Goal: Information Seeking & Learning: Learn about a topic

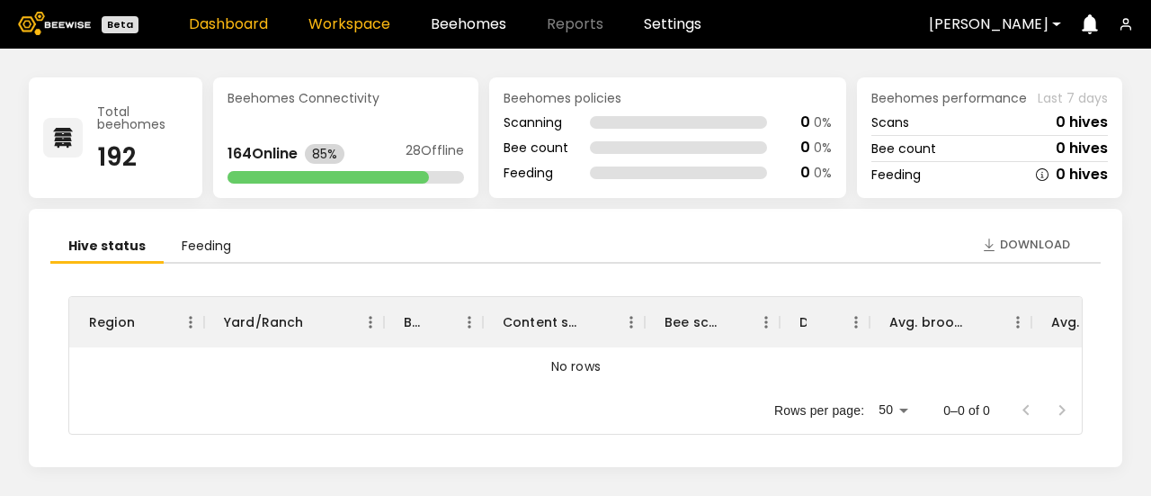
click at [346, 27] on link "Workspace" at bounding box center [349, 24] width 82 height 14
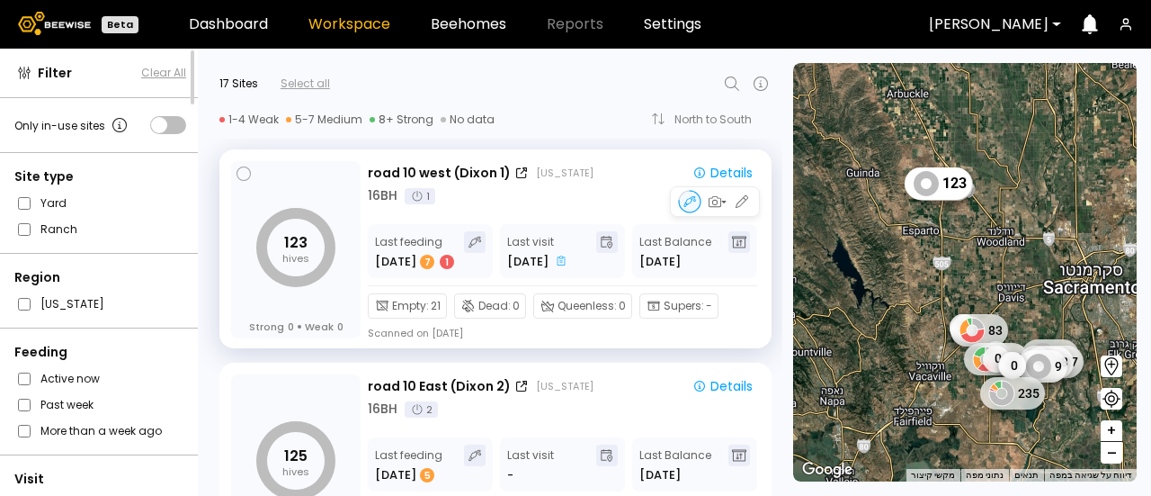
drag, startPoint x: 779, startPoint y: 156, endPoint x: 344, endPoint y: 210, distance: 437.8
click at [344, 210] on div "123 hives Strong 0 Weak 0" at bounding box center [296, 249] width 130 height 177
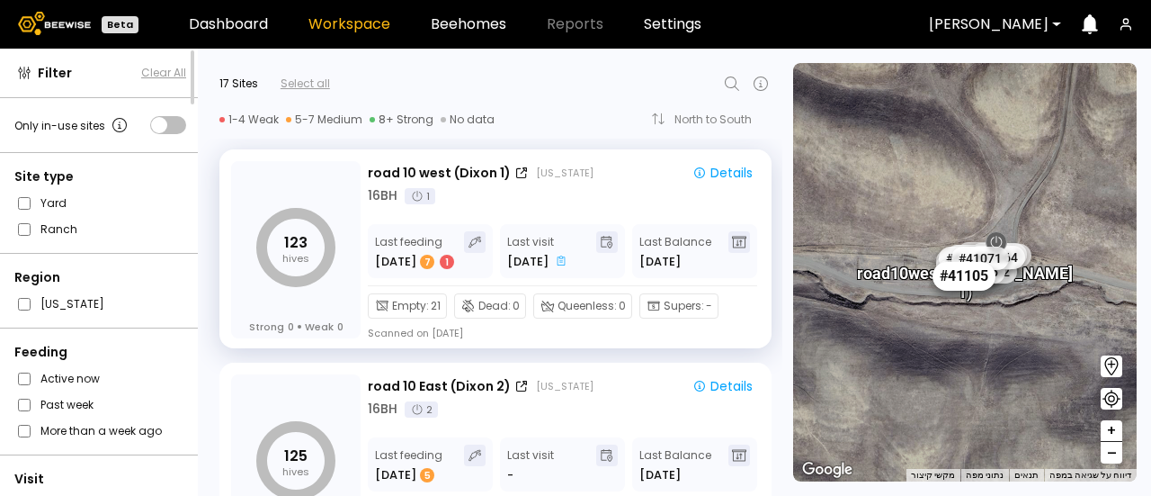
click at [970, 273] on div "# 41105" at bounding box center [964, 275] width 63 height 29
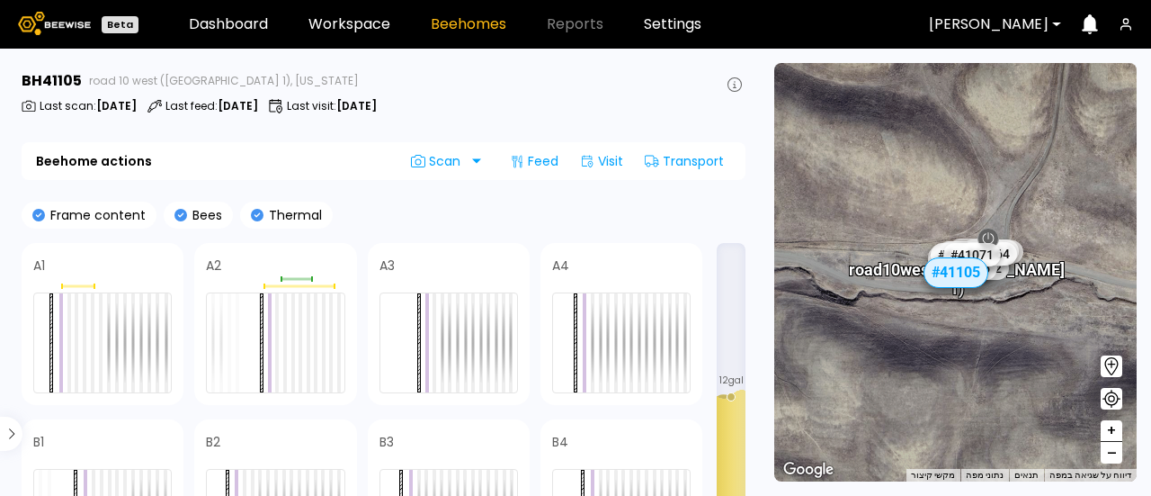
click at [513, 202] on div "Frame content Bees Thermal" at bounding box center [384, 214] width 724 height 27
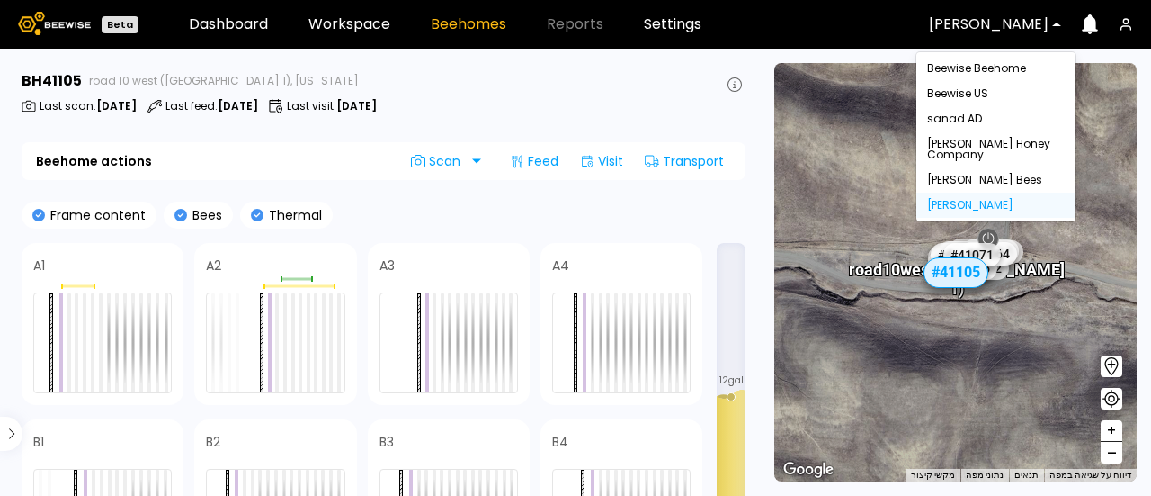
click at [982, 22] on div at bounding box center [989, 24] width 120 height 16
click at [977, 157] on div "[PERSON_NAME] Honey Company" at bounding box center [995, 149] width 159 height 36
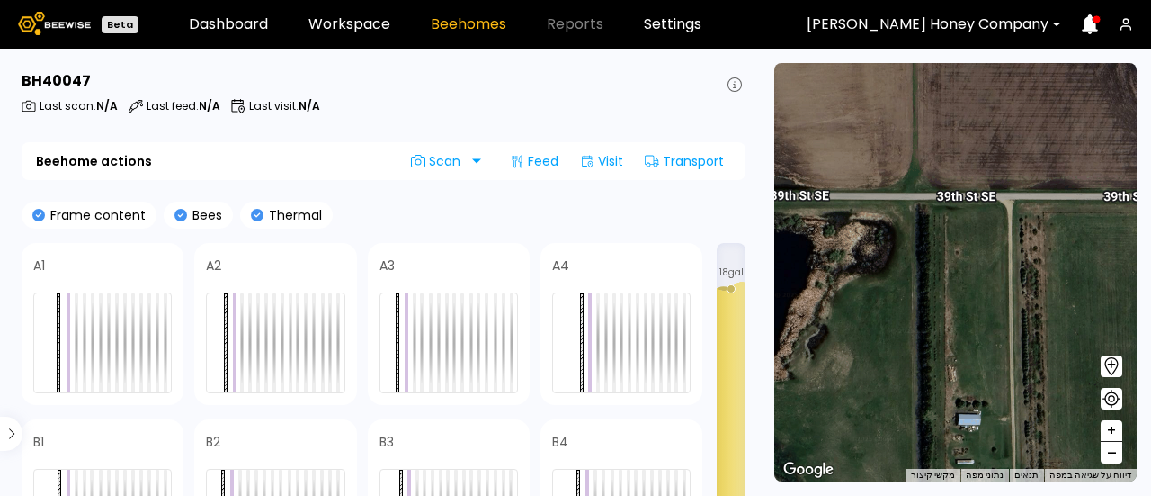
click at [1109, 451] on span "–" at bounding box center [1112, 453] width 10 height 22
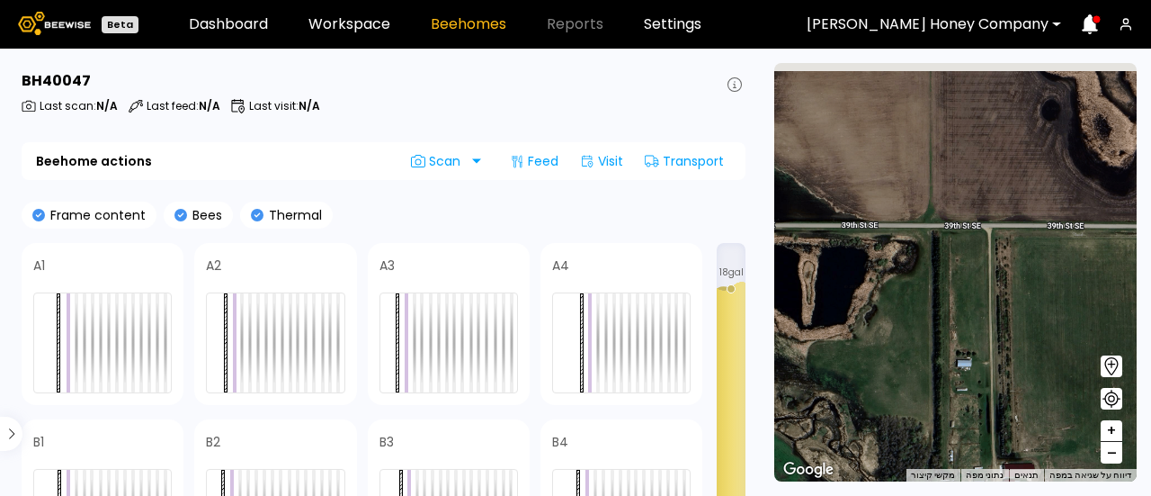
click at [1109, 451] on span "–" at bounding box center [1112, 453] width 10 height 22
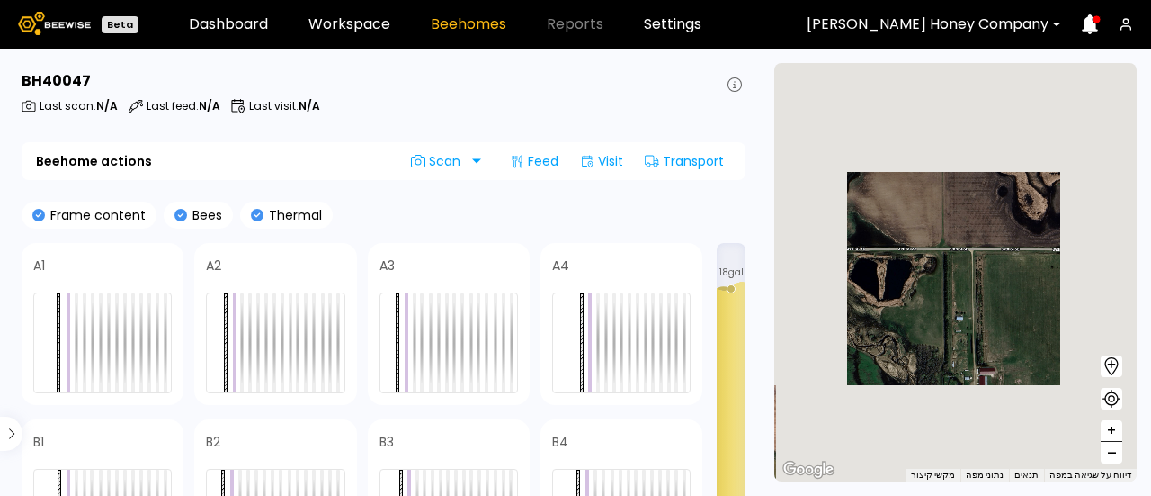
click at [1109, 451] on span "–" at bounding box center [1112, 453] width 10 height 22
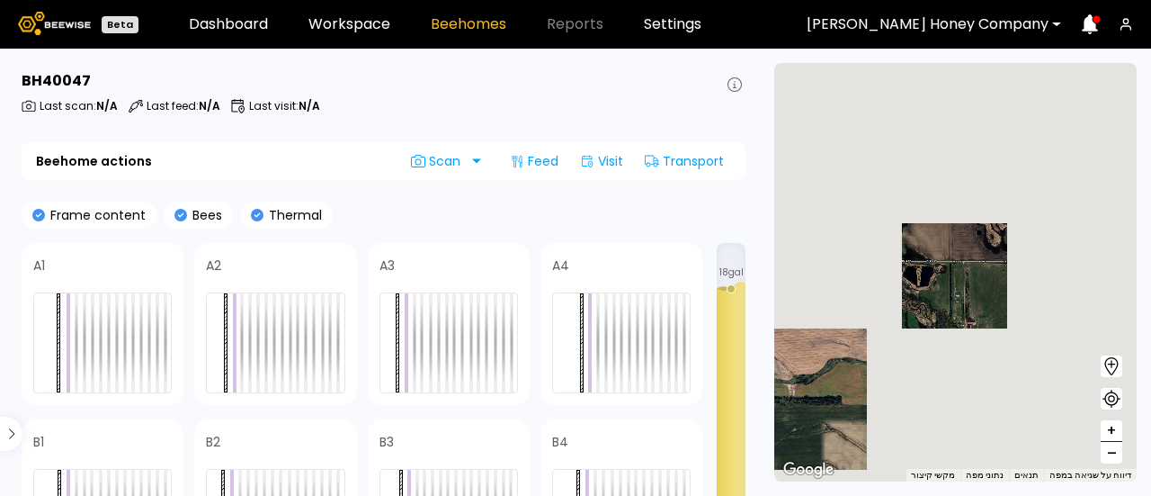
click at [1109, 451] on span "–" at bounding box center [1112, 453] width 10 height 22
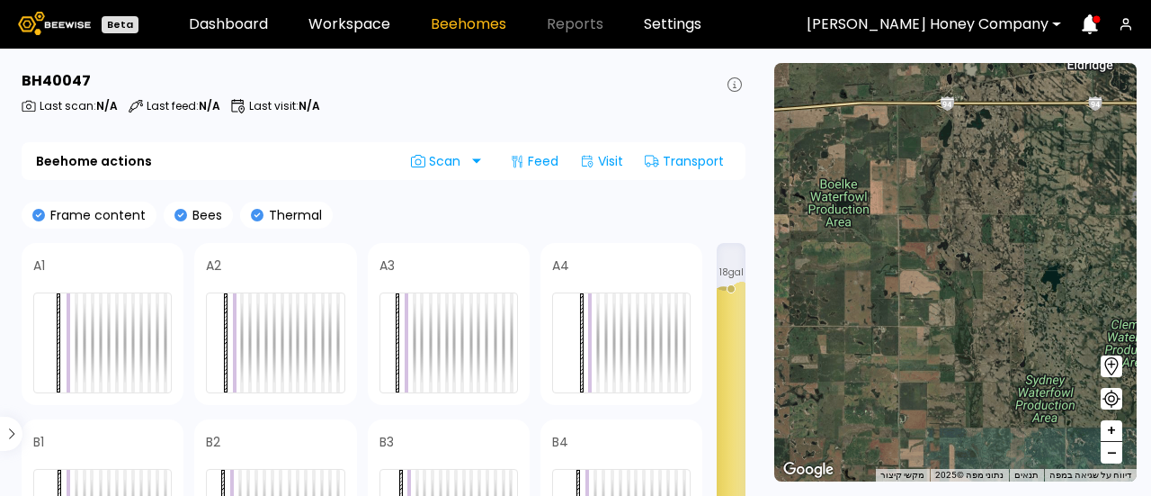
click at [1109, 451] on span "–" at bounding box center [1112, 453] width 10 height 22
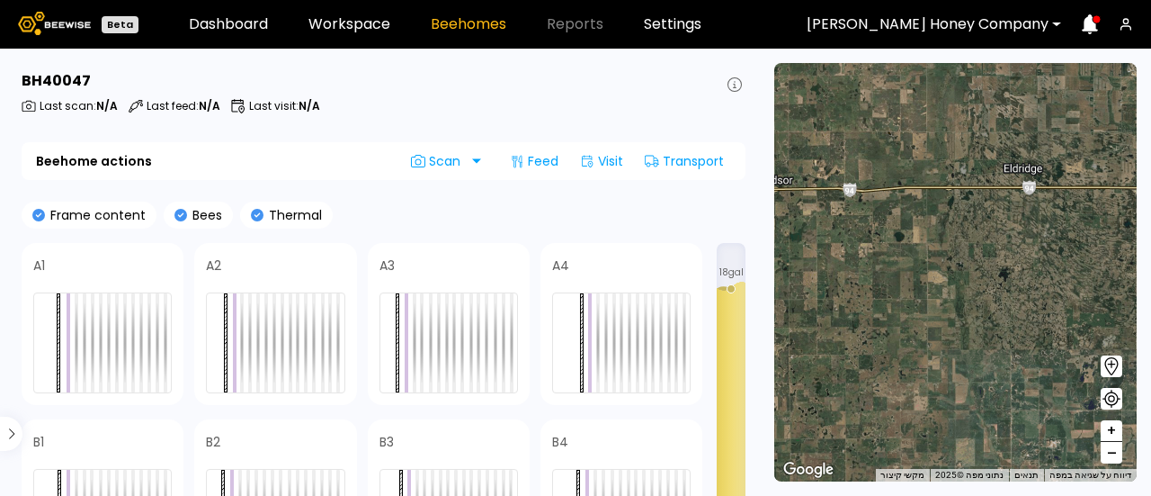
click at [1109, 451] on span "–" at bounding box center [1112, 453] width 10 height 22
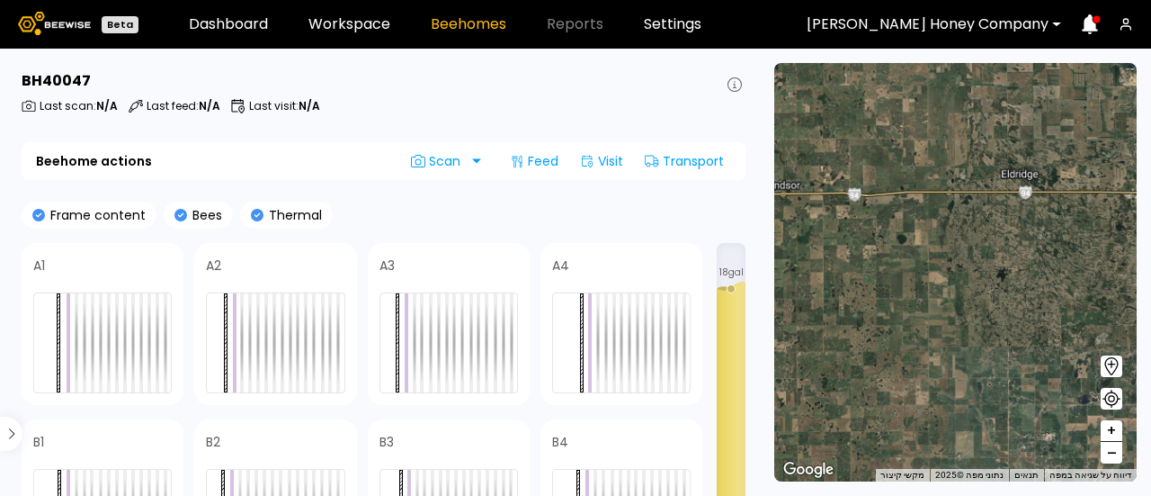
click at [1109, 451] on span "–" at bounding box center [1112, 453] width 10 height 22
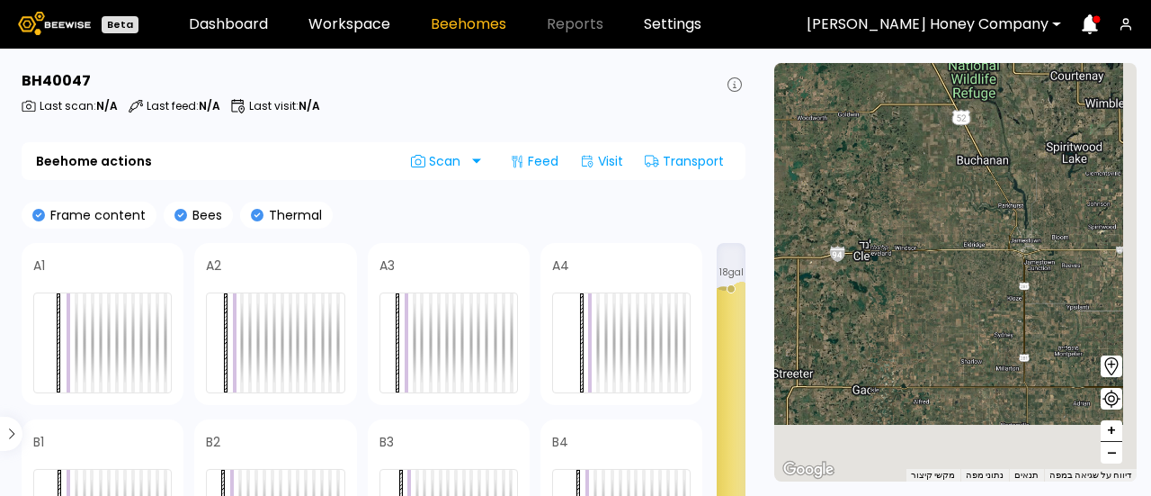
click at [1109, 451] on span "–" at bounding box center [1112, 453] width 10 height 22
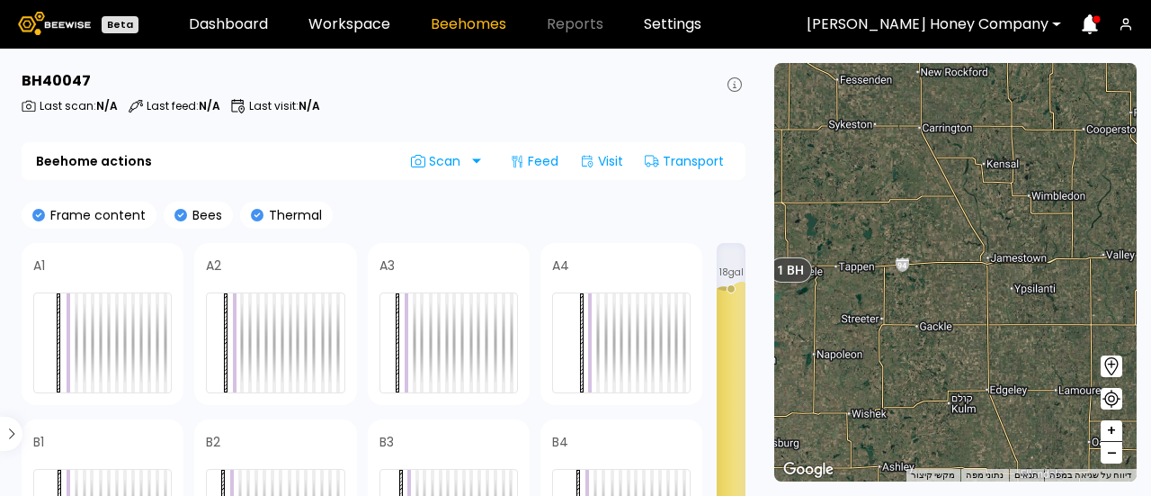
click at [1109, 451] on span "–" at bounding box center [1112, 453] width 10 height 22
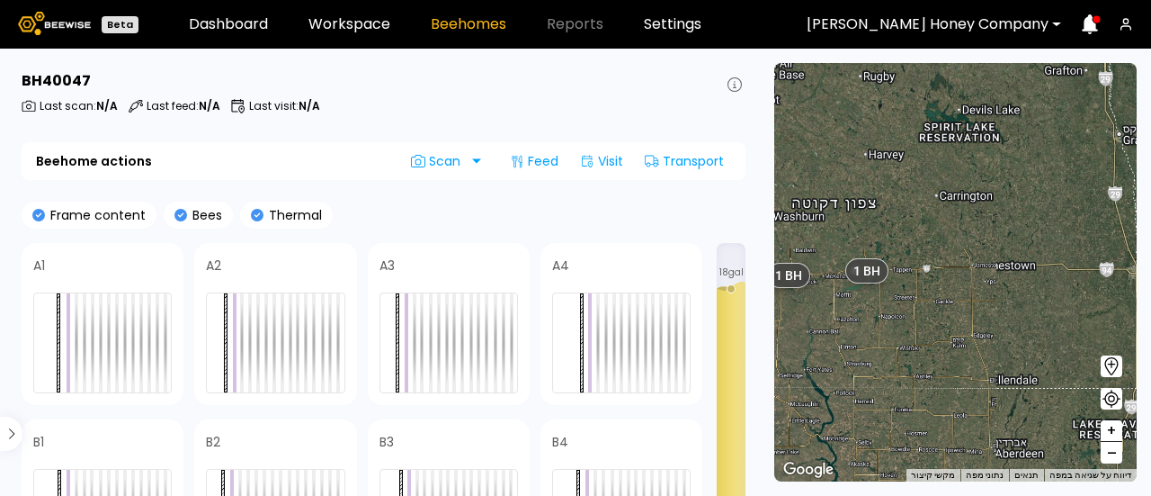
click at [1109, 451] on span "–" at bounding box center [1112, 453] width 10 height 22
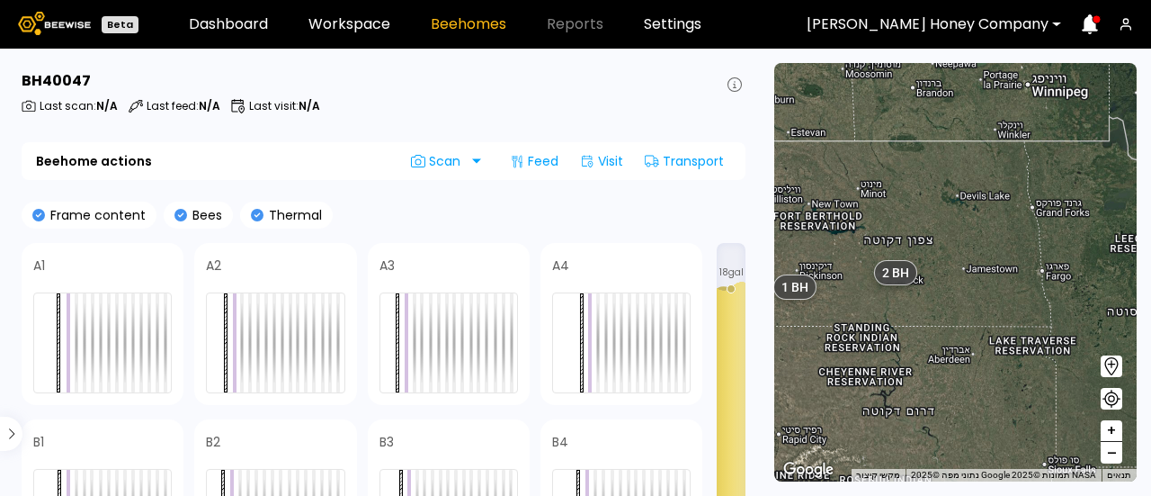
click at [1109, 451] on span "–" at bounding box center [1112, 453] width 10 height 22
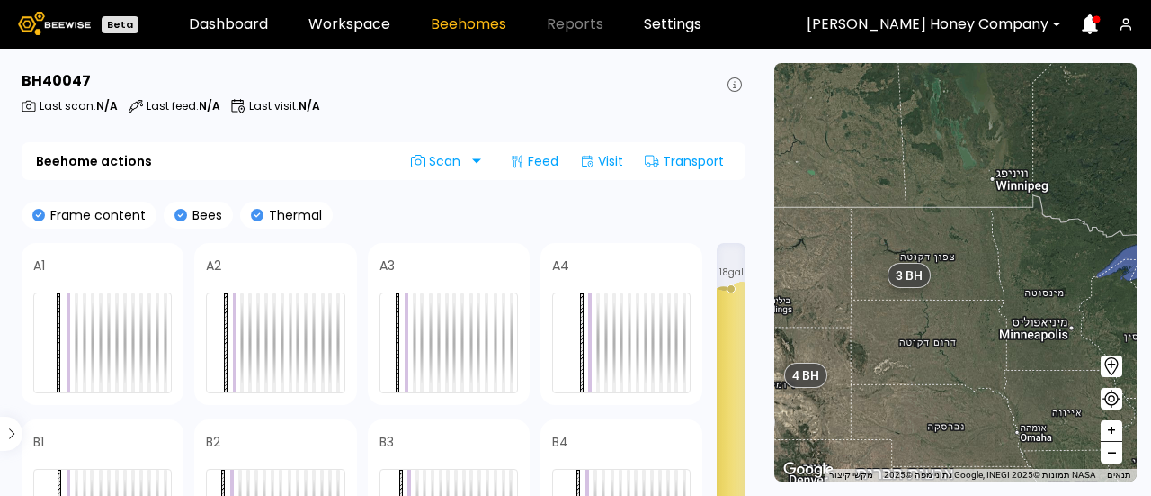
click at [1109, 451] on span "–" at bounding box center [1112, 453] width 10 height 22
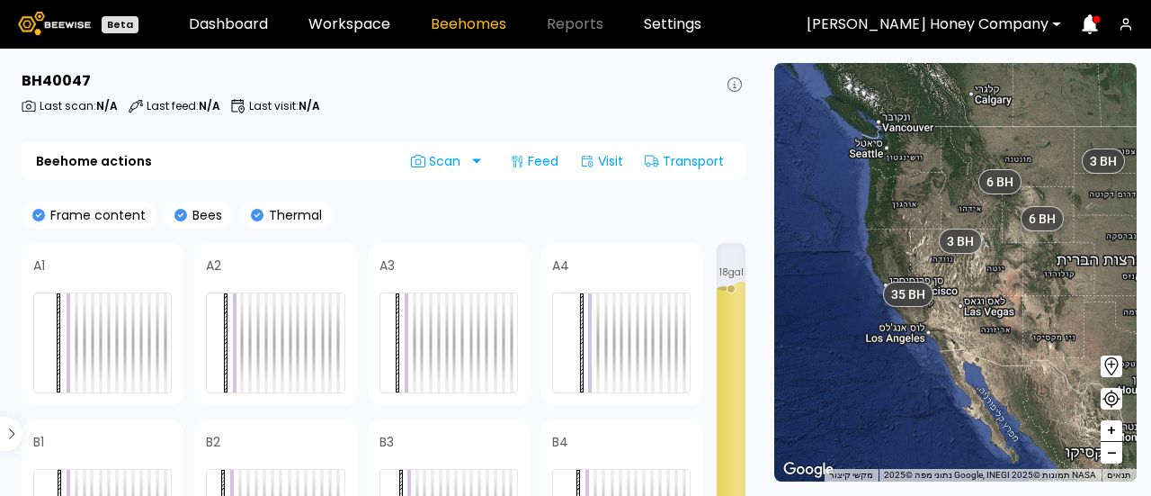
drag, startPoint x: 977, startPoint y: 375, endPoint x: 1095, endPoint y: 301, distance: 139.8
click at [1095, 301] on div "3 BH 6 BH 35 BH 3 BH 14 BH 6 BH" at bounding box center [955, 272] width 362 height 418
click at [1106, 425] on span "+" at bounding box center [1111, 431] width 11 height 22
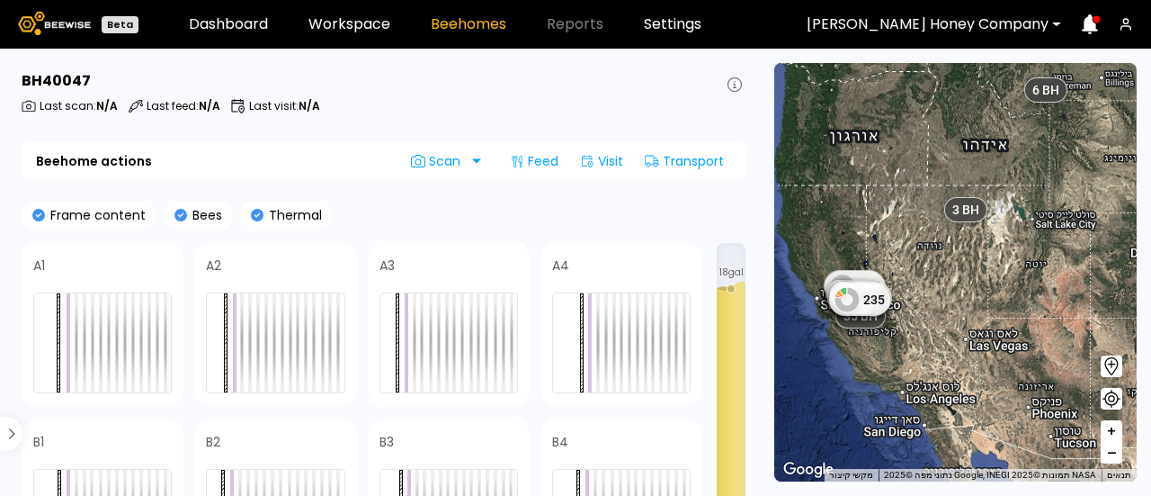
click at [1106, 425] on span "+" at bounding box center [1111, 431] width 11 height 22
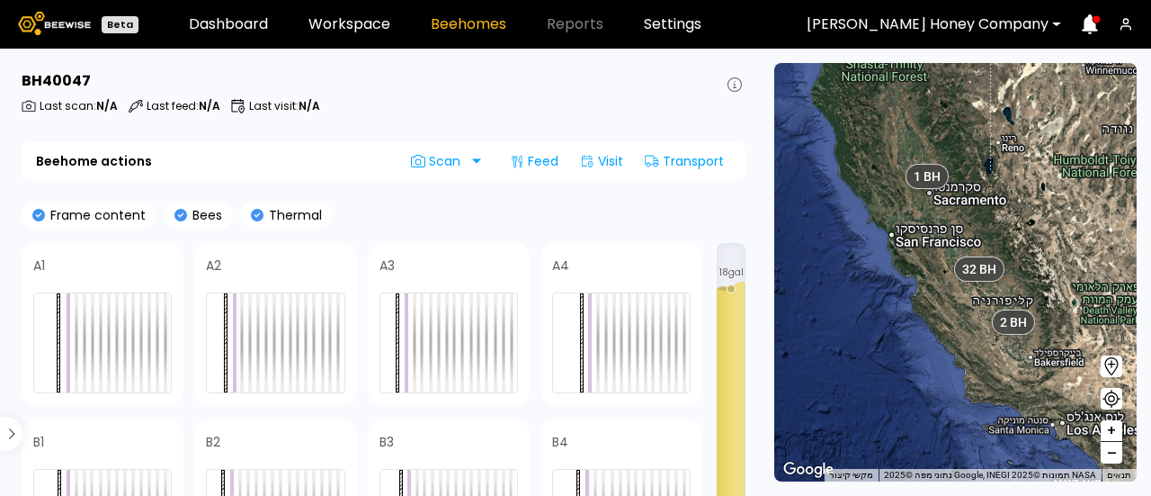
drag, startPoint x: 834, startPoint y: 310, endPoint x: 1059, endPoint y: 219, distance: 243.7
click at [1059, 219] on div "3 BH 6 BH 8 BH 6 BH 32 BH 2 BH 1 BH 2 BH 3 BH 1 BH 1 BH 1 BH 1 BH" at bounding box center [955, 272] width 362 height 418
click at [1114, 429] on span "+" at bounding box center [1111, 431] width 11 height 22
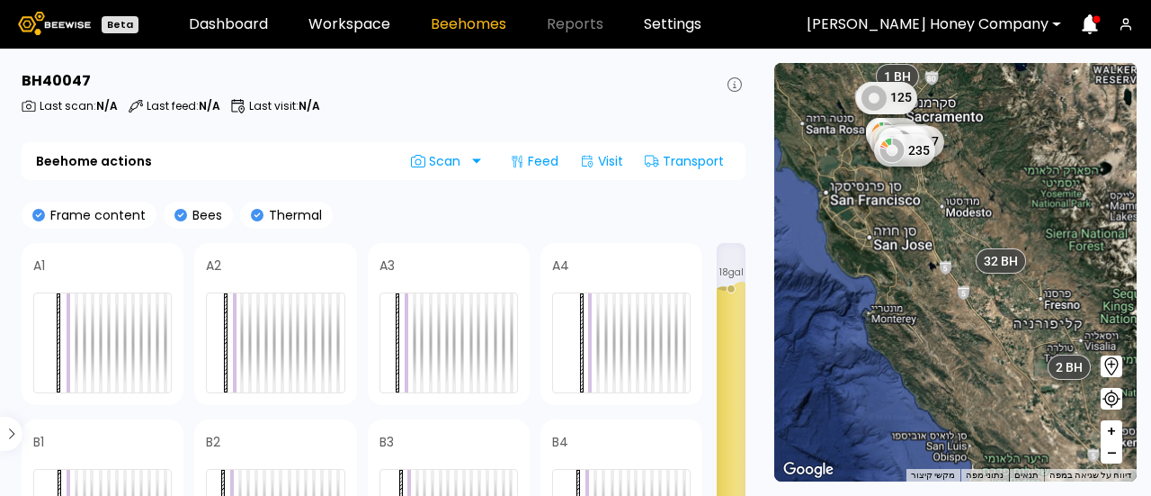
click at [1114, 429] on span "+" at bounding box center [1111, 431] width 11 height 22
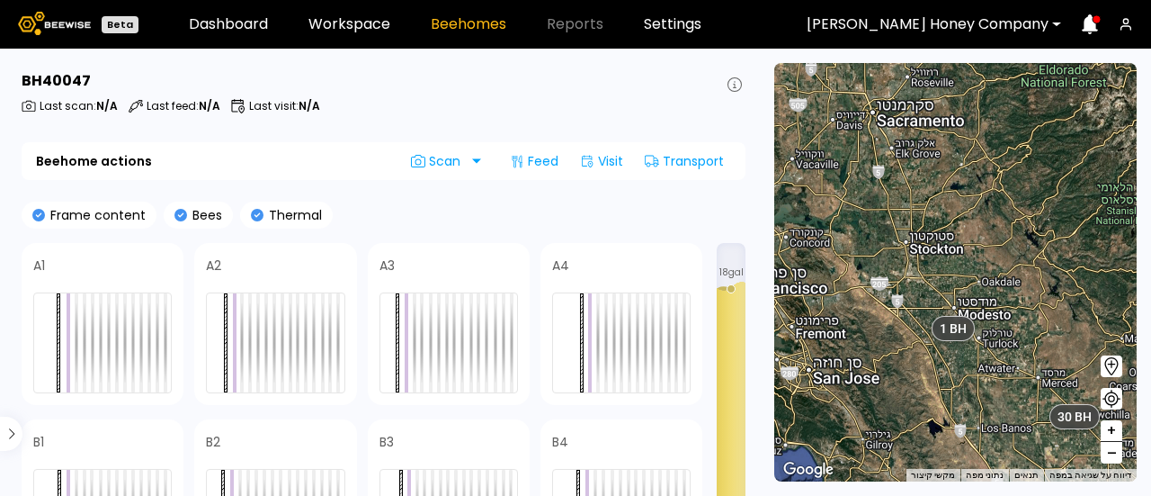
drag, startPoint x: 914, startPoint y: 243, endPoint x: 946, endPoint y: 440, distance: 199.6
click at [946, 440] on div "8 BH 6 BH 2 BH 1 BH 3 BH 1 BH 1 BH 1 BH 1 BH 30 BH 1 BH 1 BH 1 BH 1 BH 1 BH 1 B…" at bounding box center [955, 272] width 362 height 418
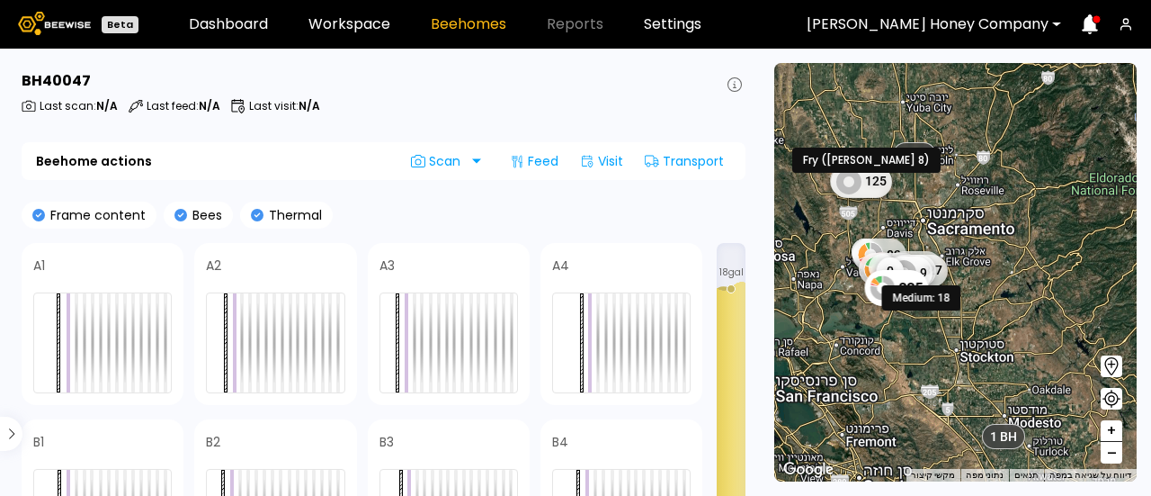
drag, startPoint x: 822, startPoint y: 179, endPoint x: 872, endPoint y: 273, distance: 106.2
click at [872, 273] on div "Medium: 18 235" at bounding box center [896, 288] width 64 height 36
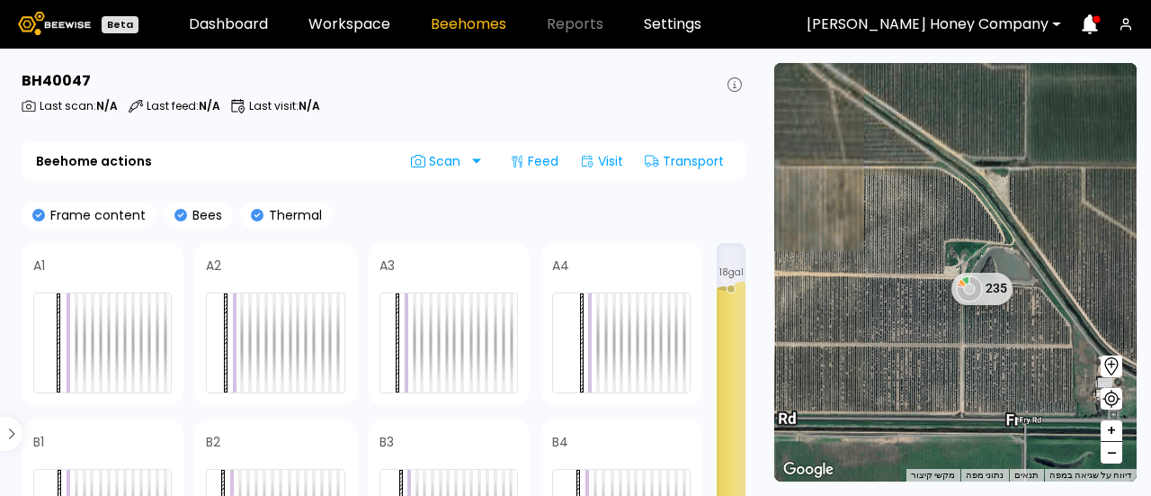
click at [1025, 407] on div "8 BH 6 BH 2 BH 1 BH 3 BH 1 BH 1 BH 1 BH 1 BH 30 BH 1 BH 1 BH 1 BH 1 BH 1 BH 1 B…" at bounding box center [955, 272] width 362 height 418
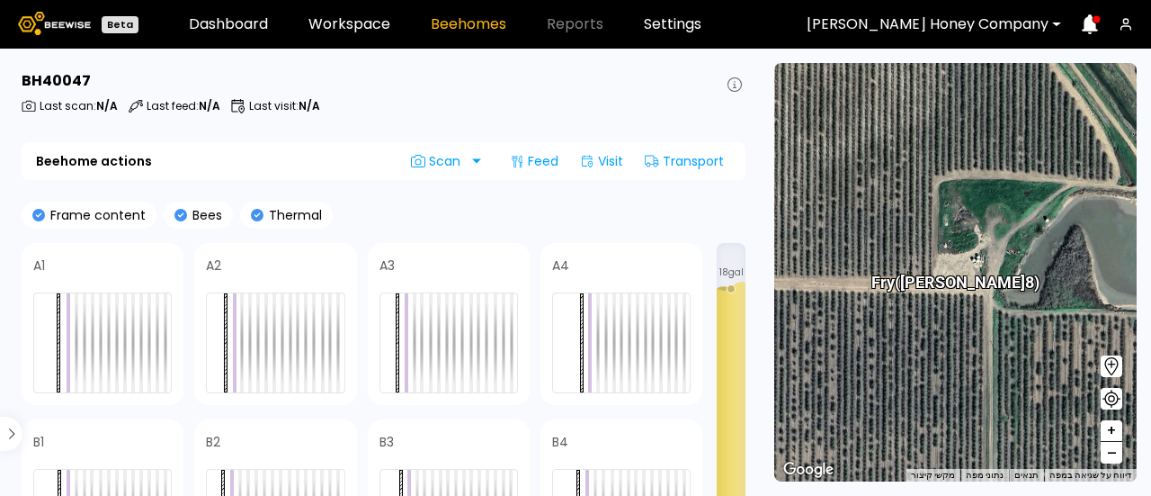
click at [1112, 459] on span "–" at bounding box center [1112, 453] width 10 height 22
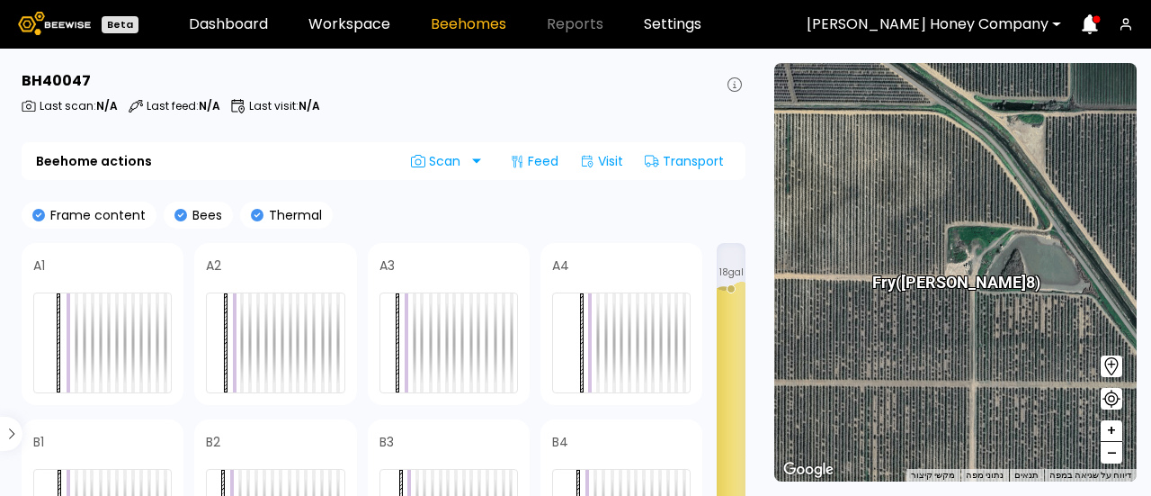
click at [1112, 459] on span "–" at bounding box center [1112, 453] width 10 height 22
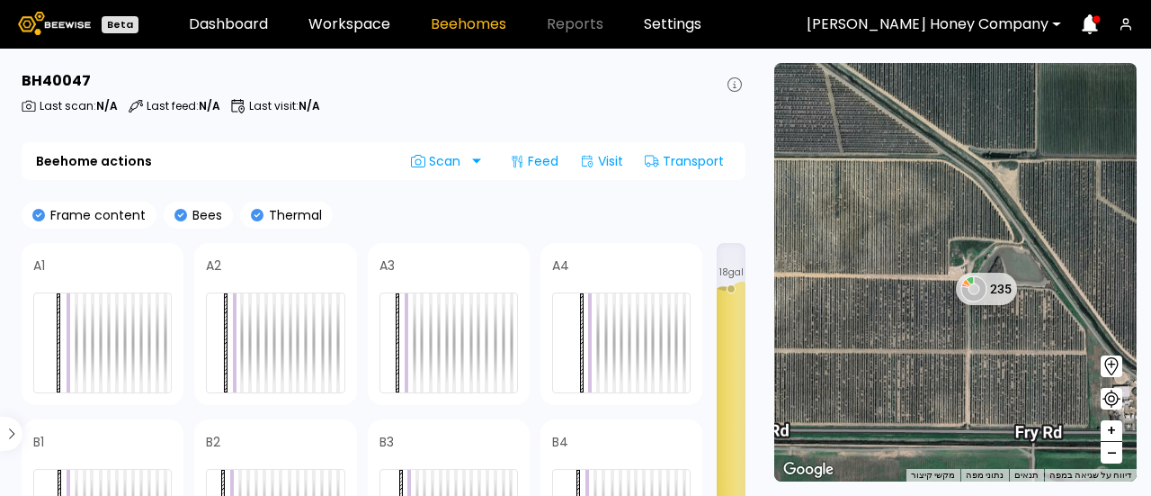
click at [1112, 459] on span "–" at bounding box center [1112, 453] width 10 height 22
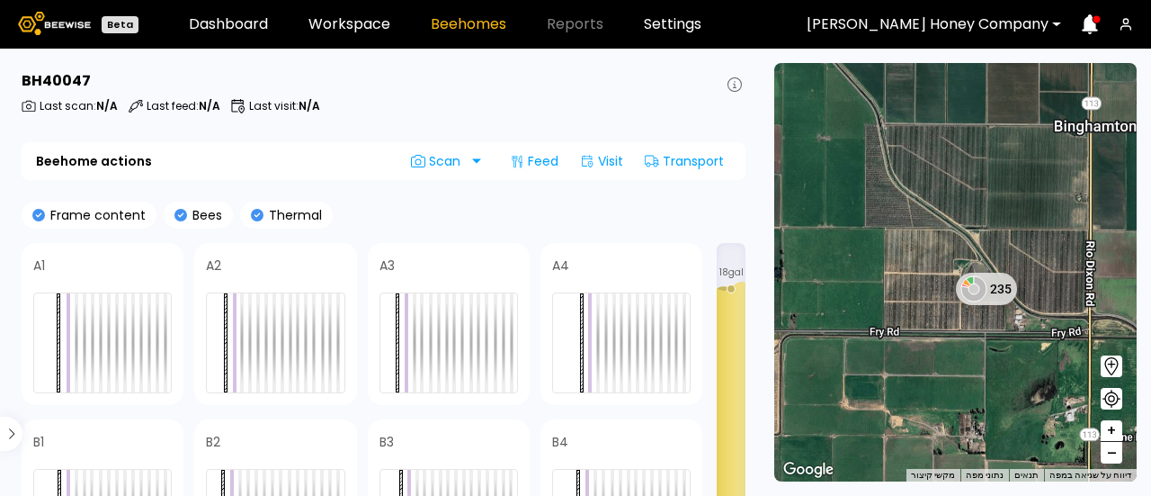
click at [1112, 459] on span "–" at bounding box center [1112, 453] width 10 height 22
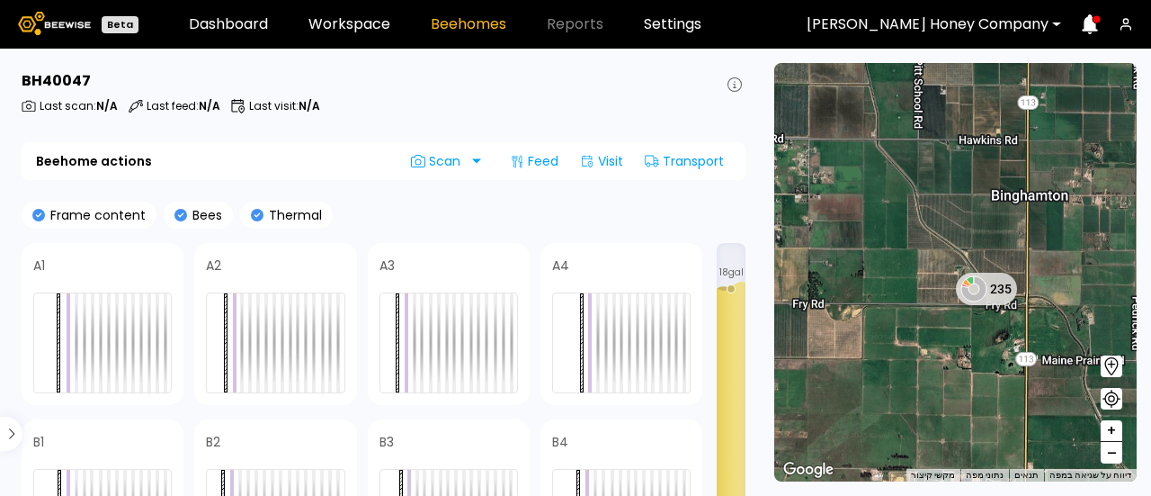
click at [1112, 459] on span "–" at bounding box center [1112, 453] width 10 height 22
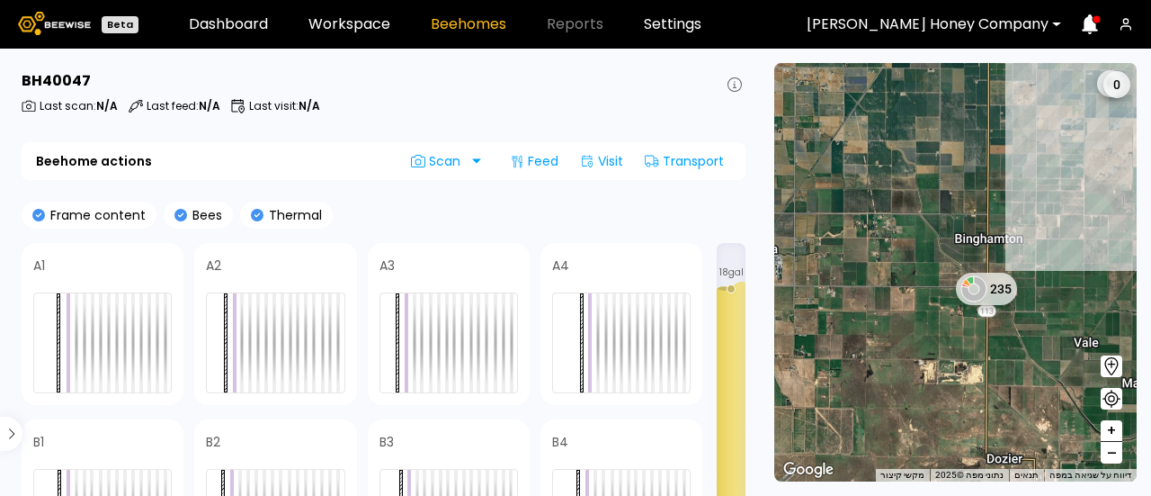
click at [1112, 459] on span "–" at bounding box center [1112, 453] width 10 height 22
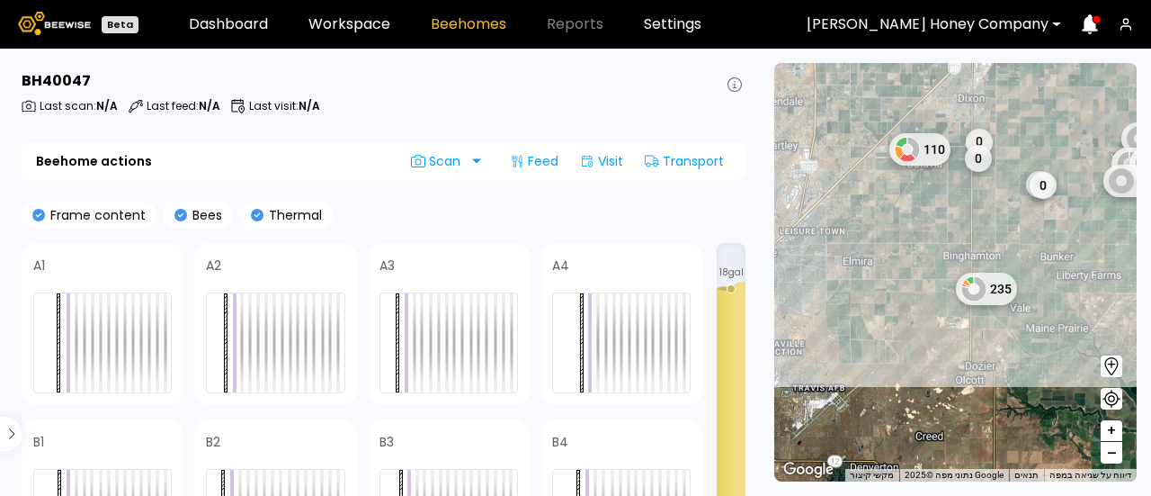
click at [1112, 459] on span "–" at bounding box center [1112, 453] width 10 height 22
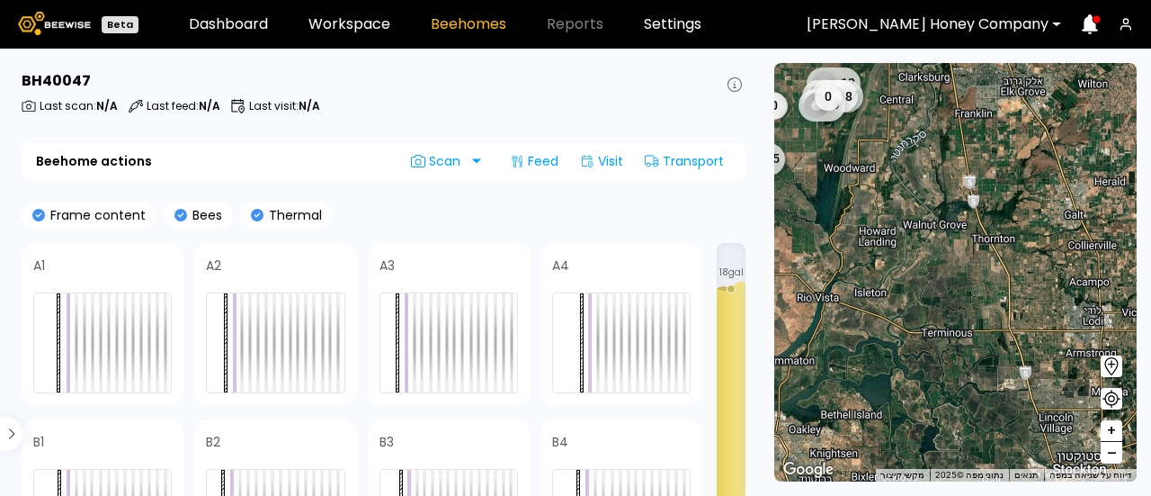
drag, startPoint x: 1025, startPoint y: 395, endPoint x: 788, endPoint y: 264, distance: 271.3
click at [788, 264] on div "1 BH 1 BH 1 BH 1 BH 1 BH 1 BH 1 BH 1 BH 1 BH 1 BH 1 BH 1 BH 1 BH 1 BH 235 1 BH …" at bounding box center [955, 272] width 362 height 418
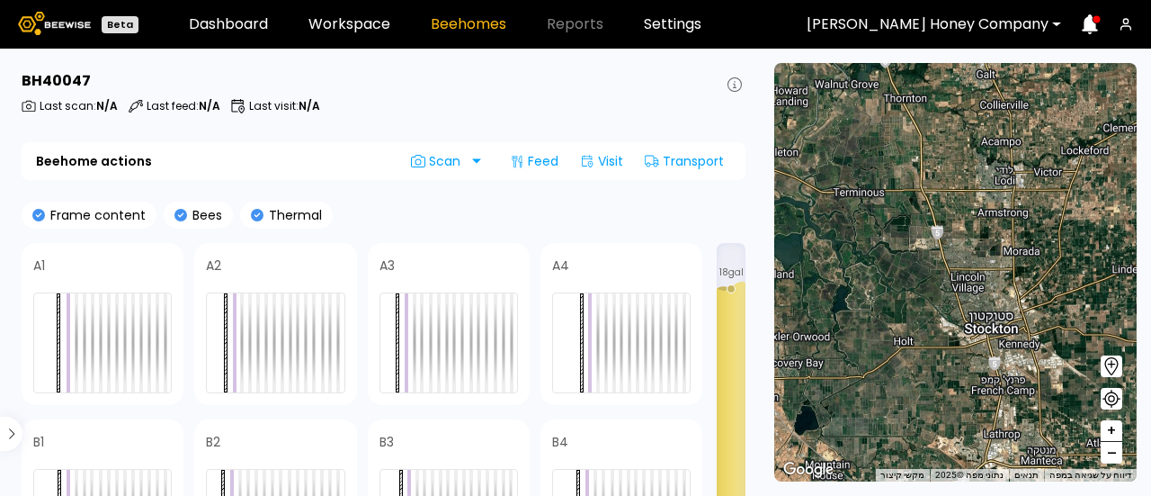
drag, startPoint x: 921, startPoint y: 297, endPoint x: 833, endPoint y: 153, distance: 168.7
click at [833, 153] on div "1 BH 1 BH 1 BH 1 BH 1 BH 1 BH 1 BH 1 BH 1 BH 1 BH 1 BH 1 BH 1 BH 1 BH 1 BH 1 BH…" at bounding box center [955, 272] width 362 height 418
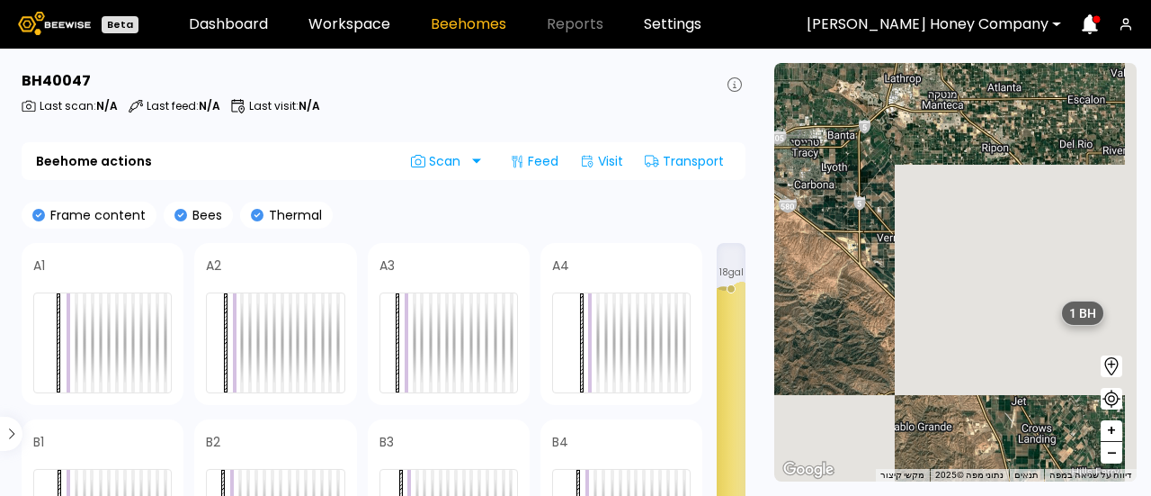
drag, startPoint x: 930, startPoint y: 333, endPoint x: 827, endPoint y: -30, distance: 376.7
click at [827, 0] on html "Beta Dashboard Workspace Beehomes Reports Settings Browning's Honey Company BH …" at bounding box center [575, 248] width 1151 height 496
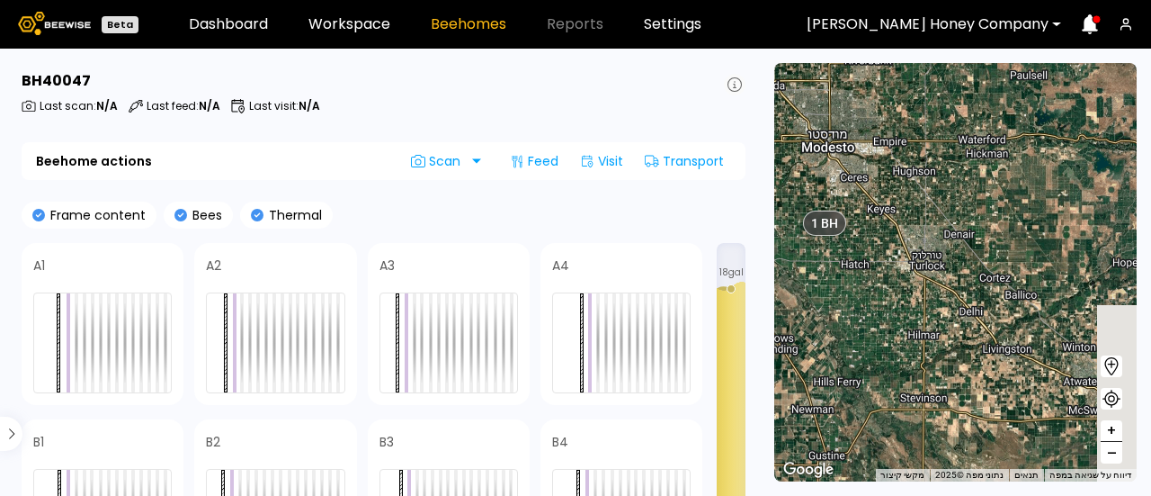
drag, startPoint x: 1004, startPoint y: 186, endPoint x: 735, endPoint y: 94, distance: 284.1
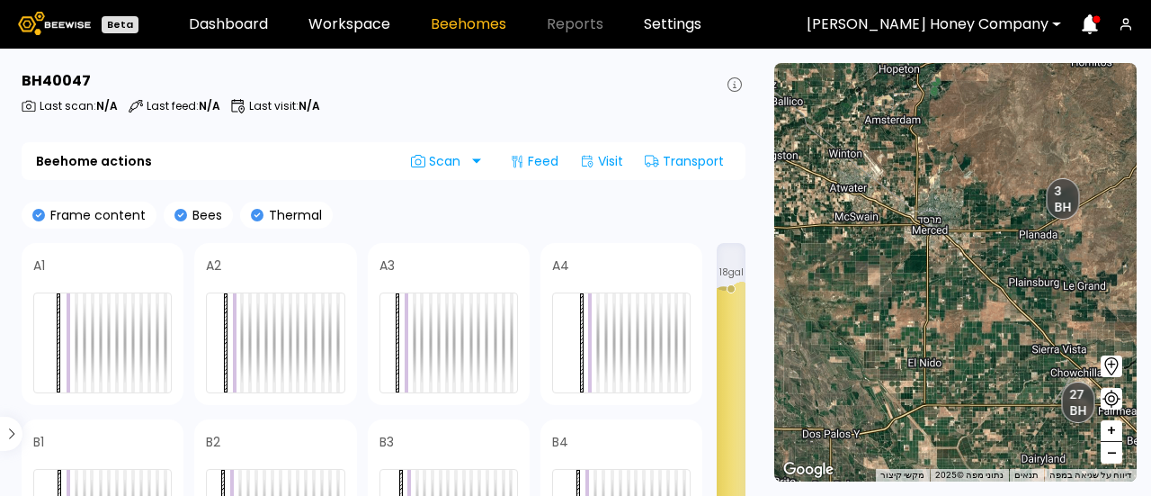
drag, startPoint x: 735, startPoint y: 94, endPoint x: 827, endPoint y: 190, distance: 132.9
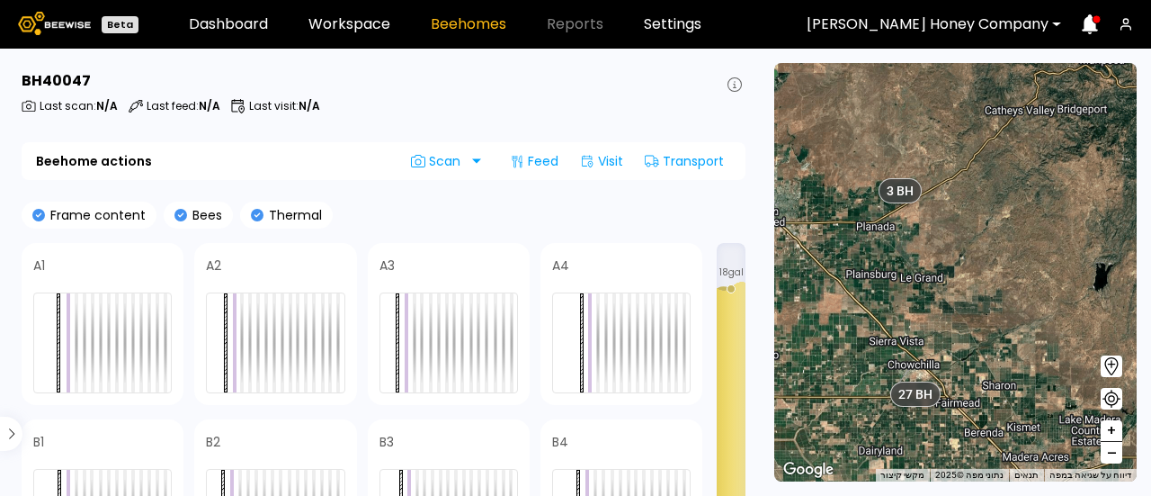
drag, startPoint x: 1022, startPoint y: 298, endPoint x: 837, endPoint y: 288, distance: 184.6
drag, startPoint x: 1102, startPoint y: 425, endPoint x: 1119, endPoint y: 431, distance: 17.9
click at [1119, 431] on button "+" at bounding box center [1112, 431] width 22 height 22
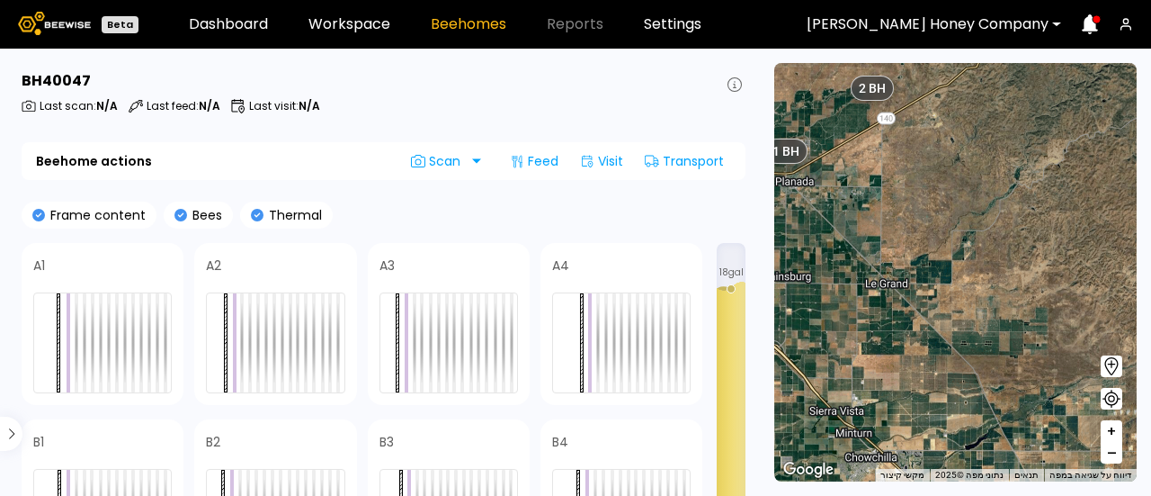
click at [1119, 431] on button "+" at bounding box center [1112, 431] width 22 height 22
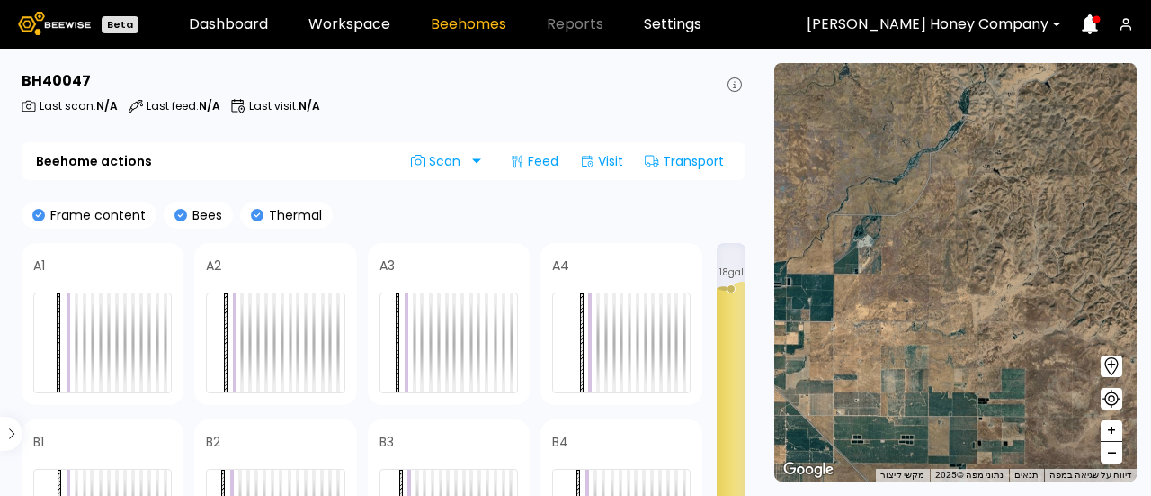
drag, startPoint x: 1003, startPoint y: 340, endPoint x: 876, endPoint y: 371, distance: 130.4
click at [876, 371] on div "1 BH 1 BH 1 BH 1 BH 1 BH 1 BH 1 BH 1 BH 1 BH 1 BH 1 BH 1 BH 1 BH 1 BH 1 BH 1 BH…" at bounding box center [955, 272] width 362 height 418
click at [1059, 17] on div "[PERSON_NAME] Honey Company" at bounding box center [927, 24] width 267 height 41
click at [1105, 431] on button "+" at bounding box center [1112, 431] width 22 height 22
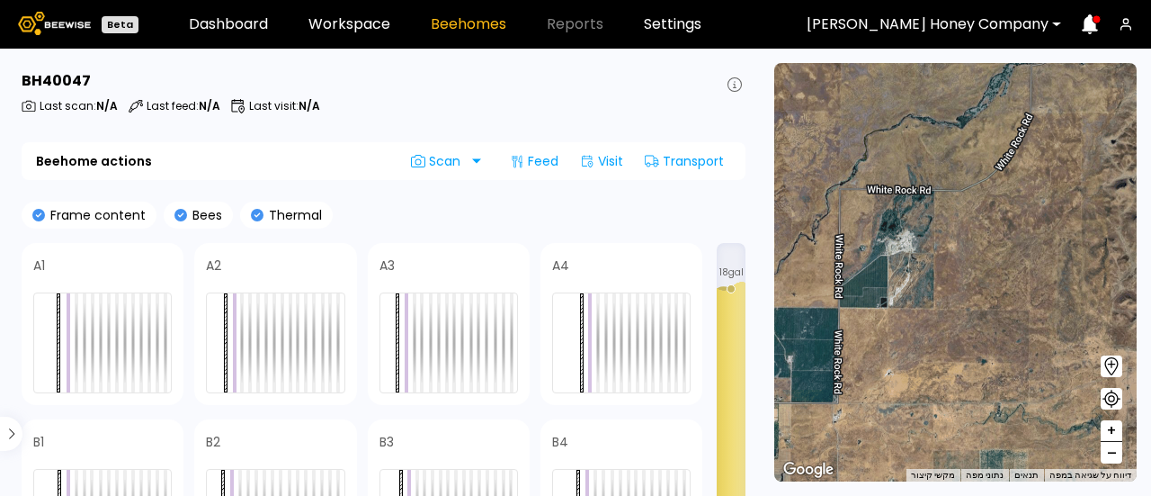
drag, startPoint x: 918, startPoint y: 317, endPoint x: 1061, endPoint y: 353, distance: 147.5
click at [1108, 453] on span "–" at bounding box center [1112, 453] width 10 height 22
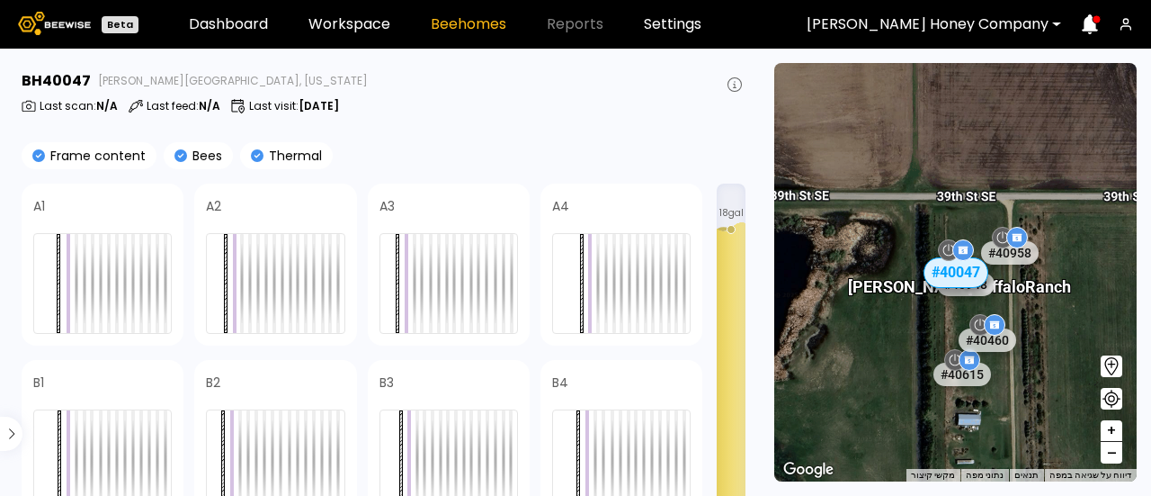
click at [1113, 456] on span "–" at bounding box center [1112, 453] width 10 height 22
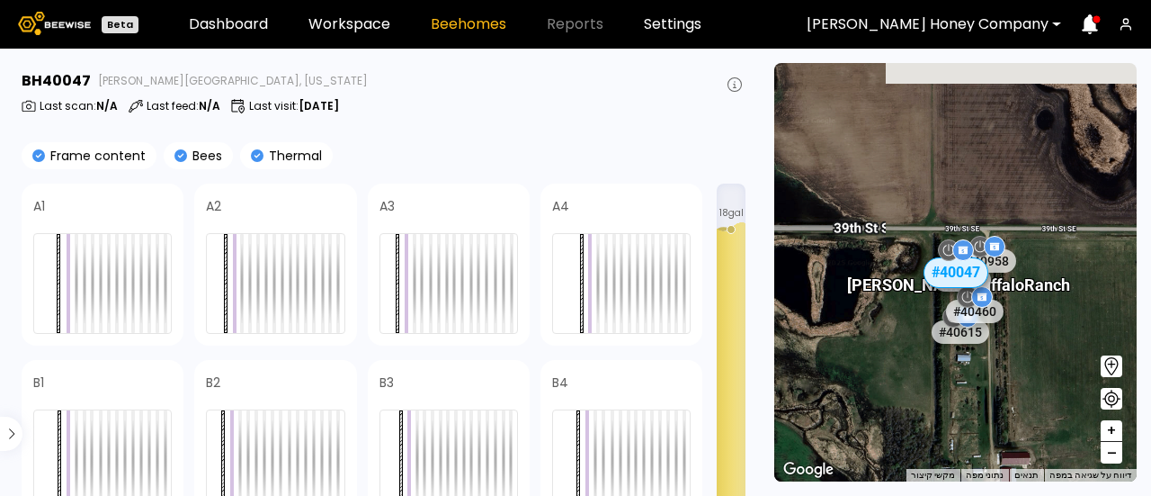
click at [1113, 456] on span "–" at bounding box center [1112, 453] width 10 height 22
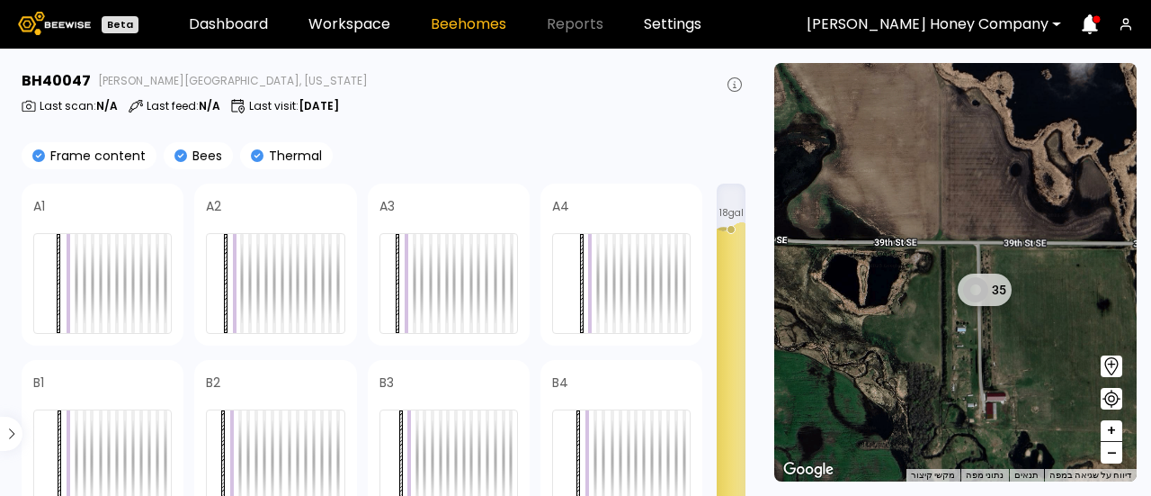
click at [1113, 456] on span "–" at bounding box center [1112, 453] width 10 height 22
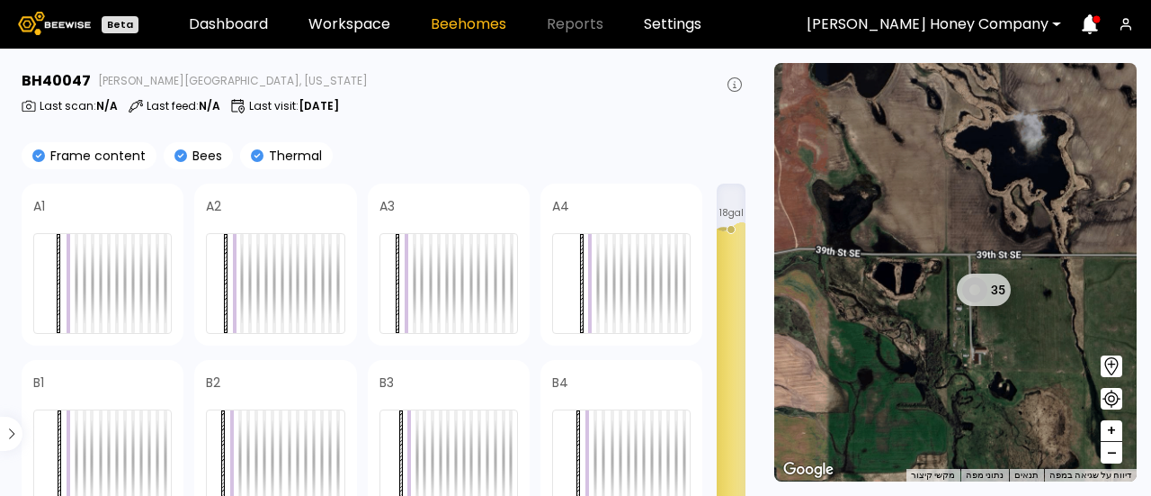
click at [1113, 456] on span "–" at bounding box center [1112, 453] width 10 height 22
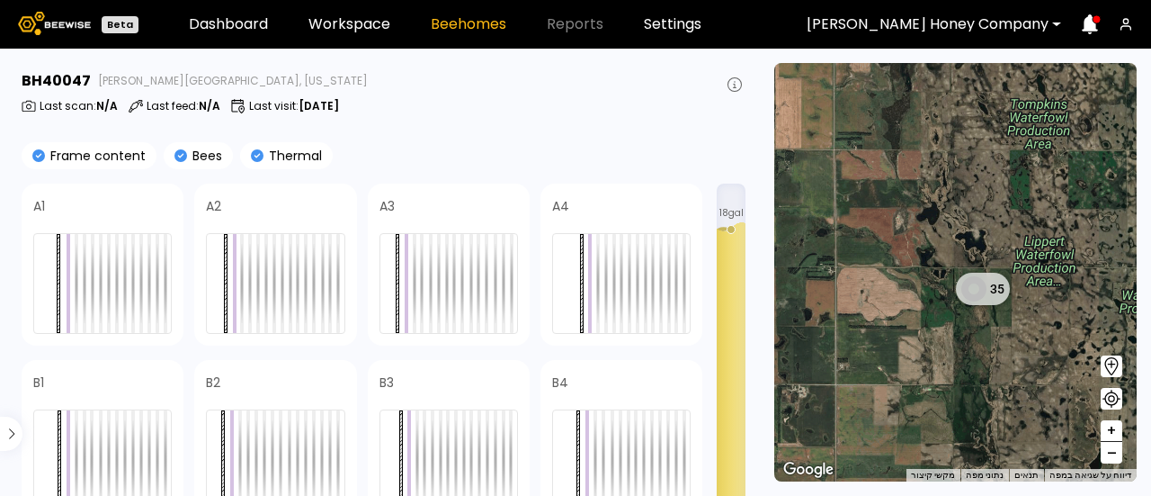
click at [1113, 456] on span "–" at bounding box center [1112, 453] width 10 height 22
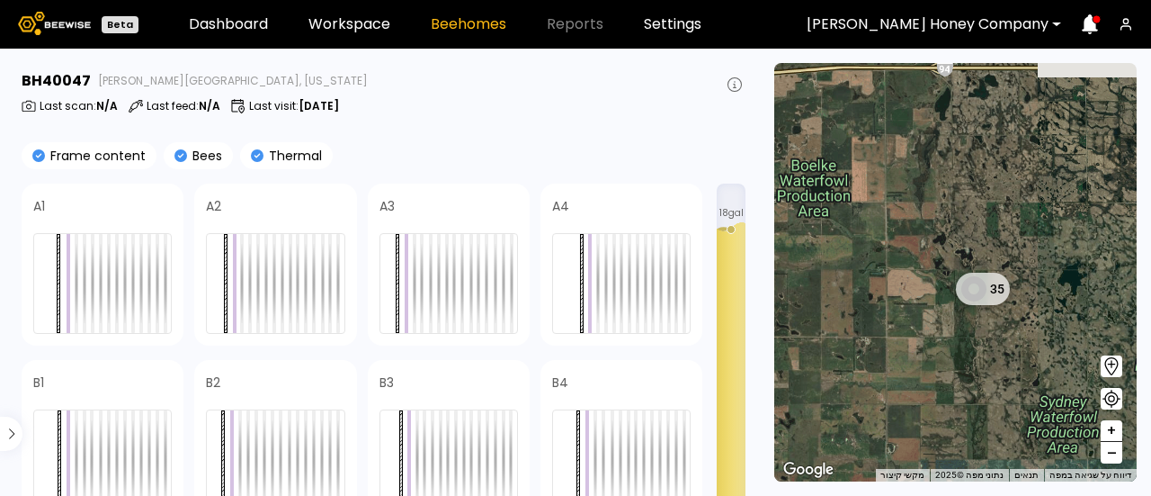
click at [1113, 456] on span "–" at bounding box center [1112, 453] width 10 height 22
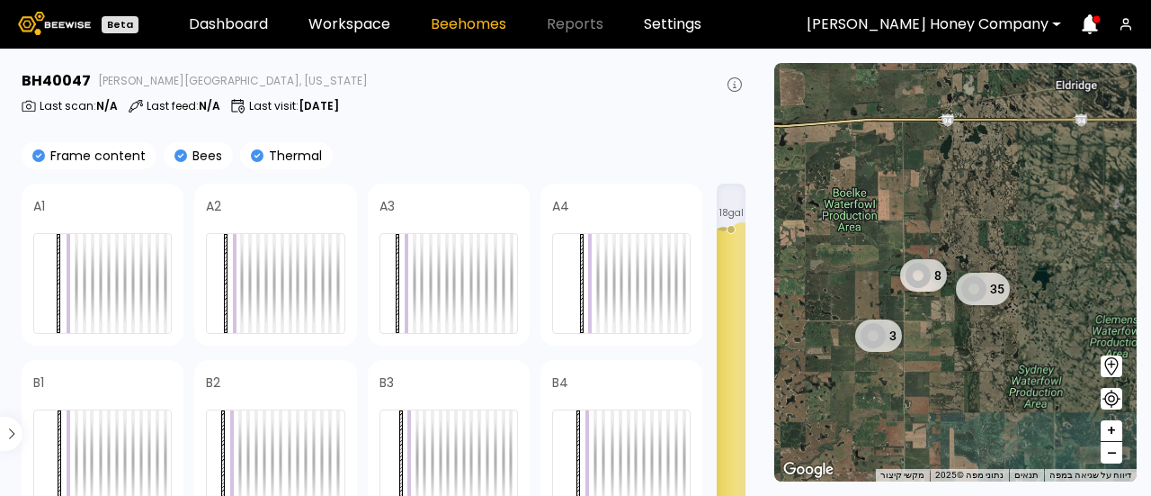
click at [1113, 456] on span "–" at bounding box center [1112, 453] width 10 height 22
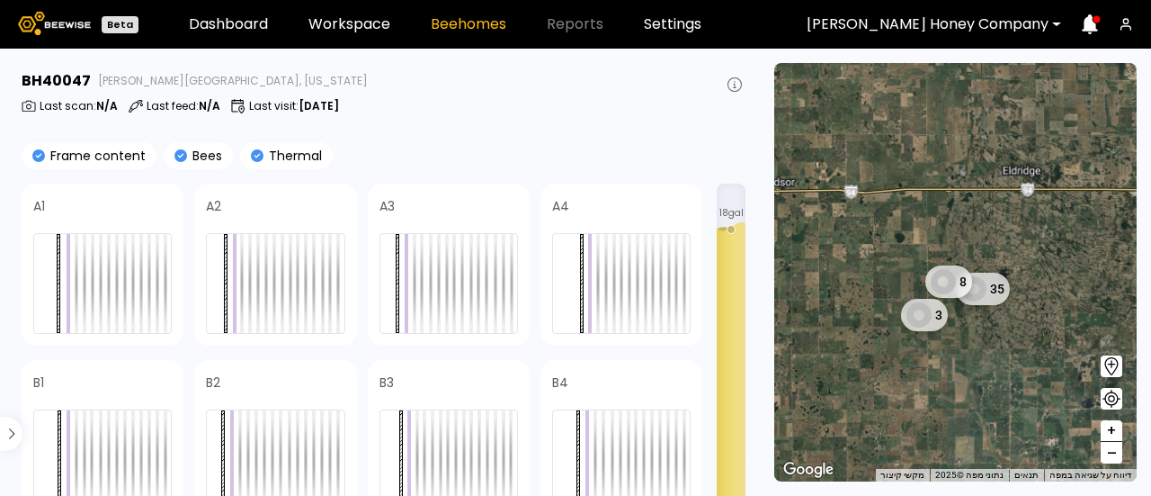
click at [1113, 456] on span "–" at bounding box center [1112, 453] width 10 height 22
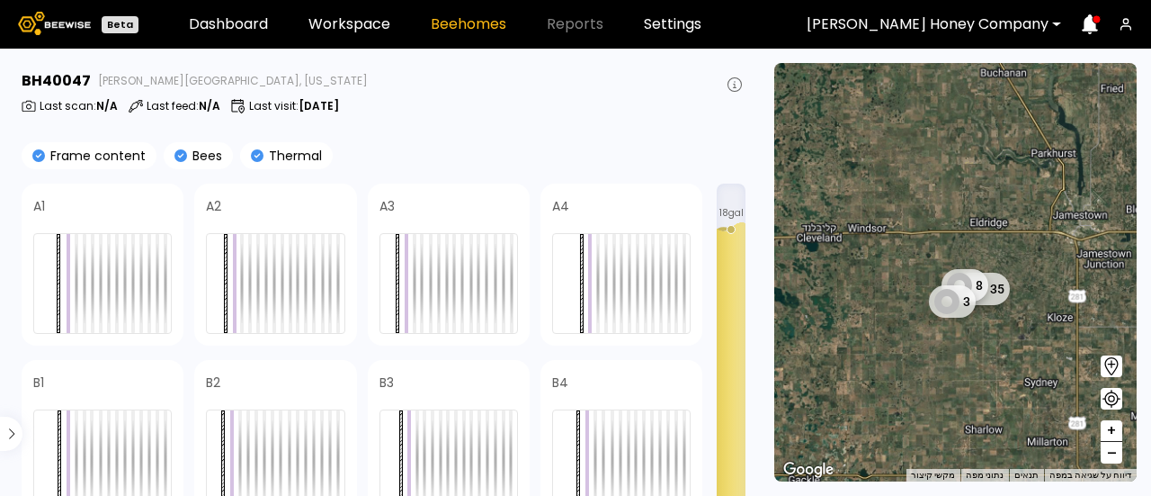
click at [1113, 456] on span "–" at bounding box center [1112, 453] width 10 height 22
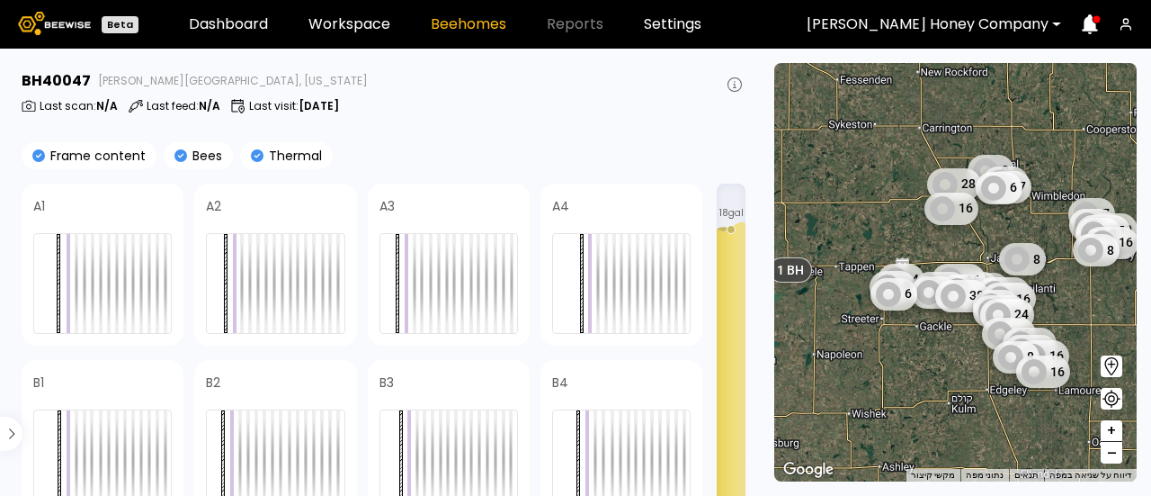
click at [1113, 456] on span "–" at bounding box center [1112, 453] width 10 height 22
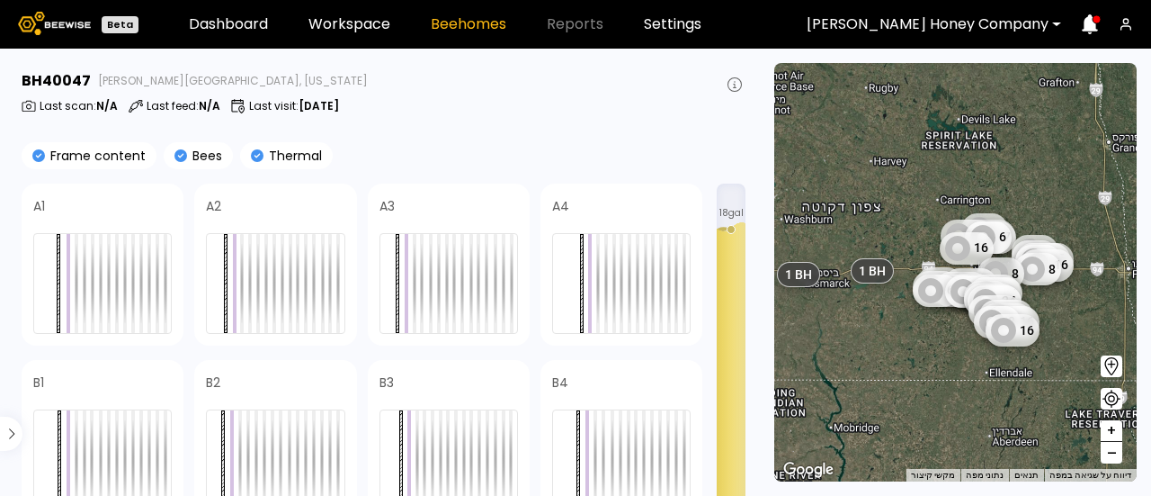
click at [1113, 456] on span "–" at bounding box center [1112, 453] width 10 height 22
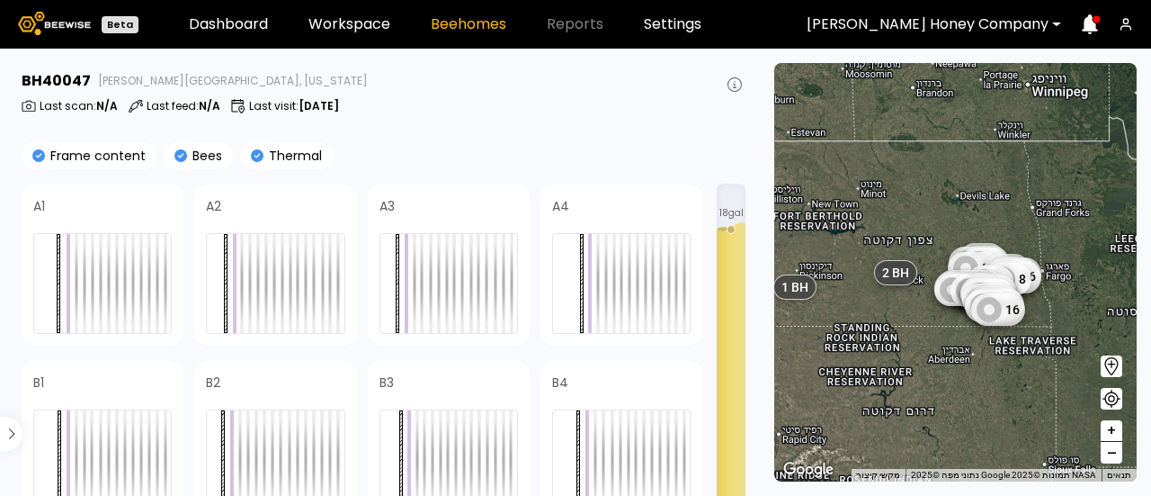
click at [1113, 456] on span "–" at bounding box center [1112, 453] width 10 height 22
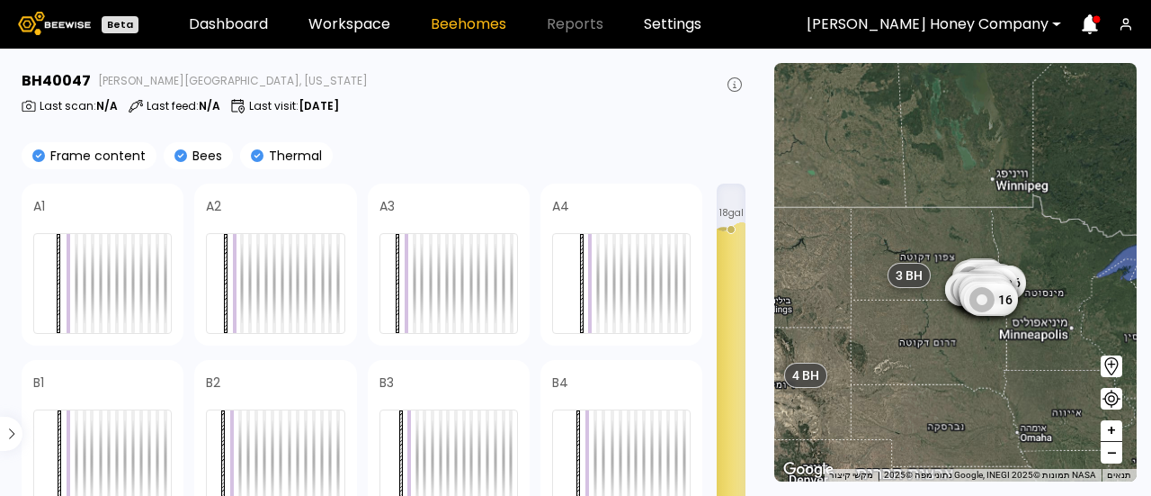
click at [1113, 456] on span "–" at bounding box center [1112, 453] width 10 height 22
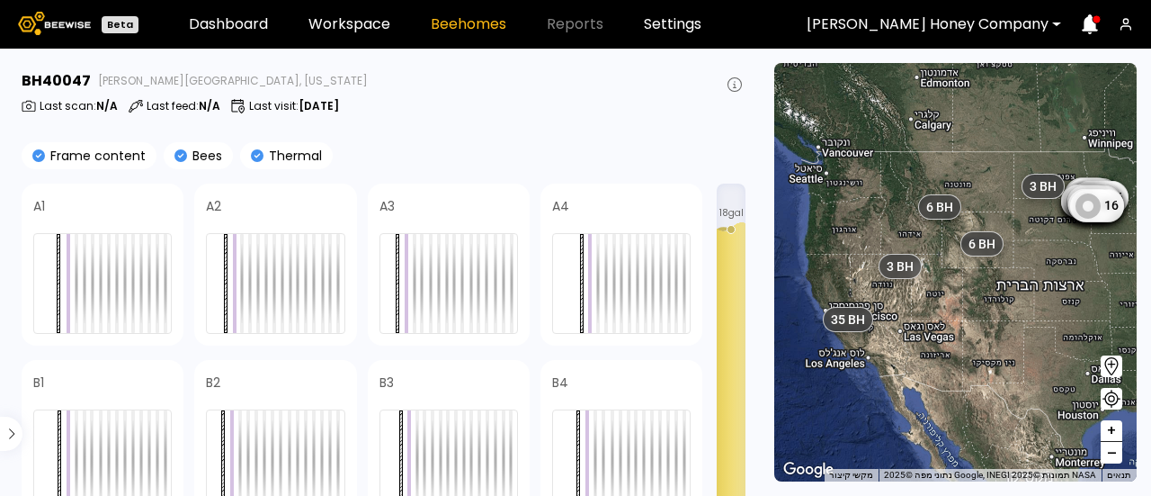
drag, startPoint x: 934, startPoint y: 431, endPoint x: 1050, endPoint y: 338, distance: 149.2
click at [1050, 338] on div "35 8 3 8 7 28 7 6 16 7 7 20 15 8 16 8 8 4 16 8 24 7 8 16 6 38 16 8 16 24 16 16 …" at bounding box center [955, 272] width 362 height 418
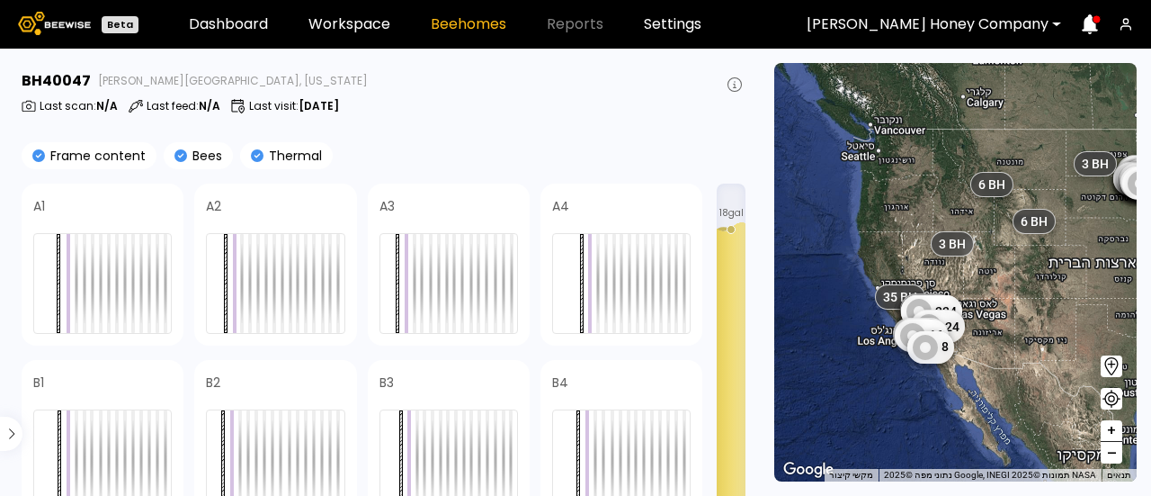
drag, startPoint x: 973, startPoint y: 365, endPoint x: 1040, endPoint y: 327, distance: 76.5
click at [1040, 327] on div "35 8 3 8 7 28 7 6 16 7 7 20 15 8 16 8 8 4 16 8 24 7 8 16 6 38 16 8 16 24 16 16 …" at bounding box center [955, 272] width 362 height 418
click at [1111, 434] on span "+" at bounding box center [1111, 431] width 11 height 22
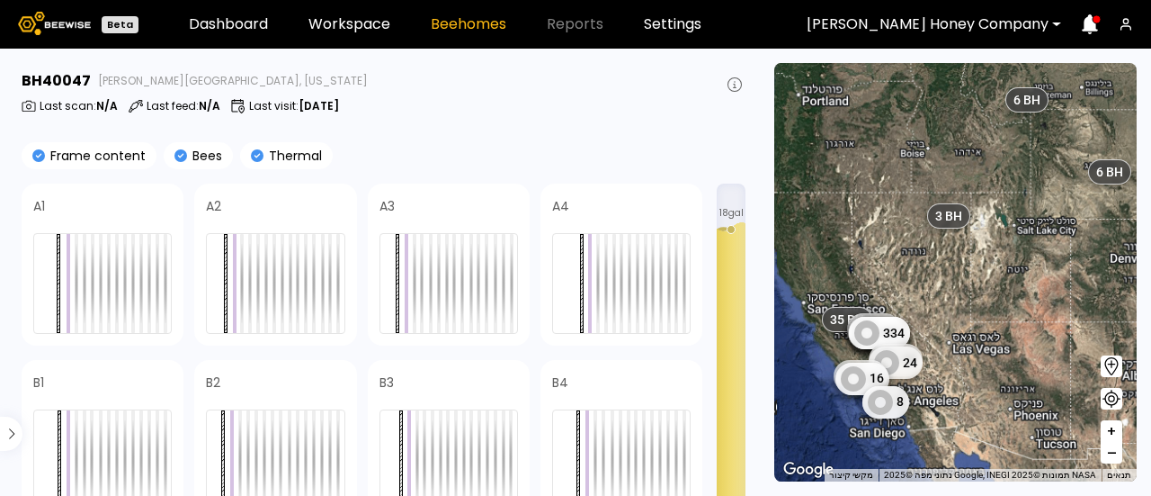
click at [1111, 434] on span "+" at bounding box center [1111, 431] width 11 height 22
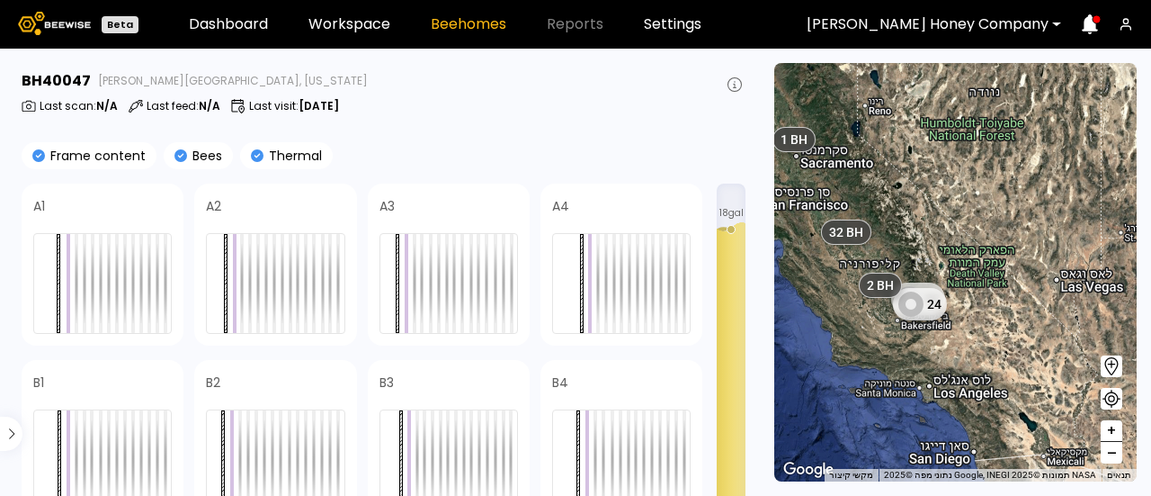
drag, startPoint x: 895, startPoint y: 383, endPoint x: 1021, endPoint y: 232, distance: 196.7
click at [1021, 232] on div "3 BH 6 BH 32 24 8 BH 6 BH 32 BH 2 BH 1 BH 2 BH 3 BH 1 BH 1 BH 1 BH 1 BH" at bounding box center [955, 272] width 362 height 418
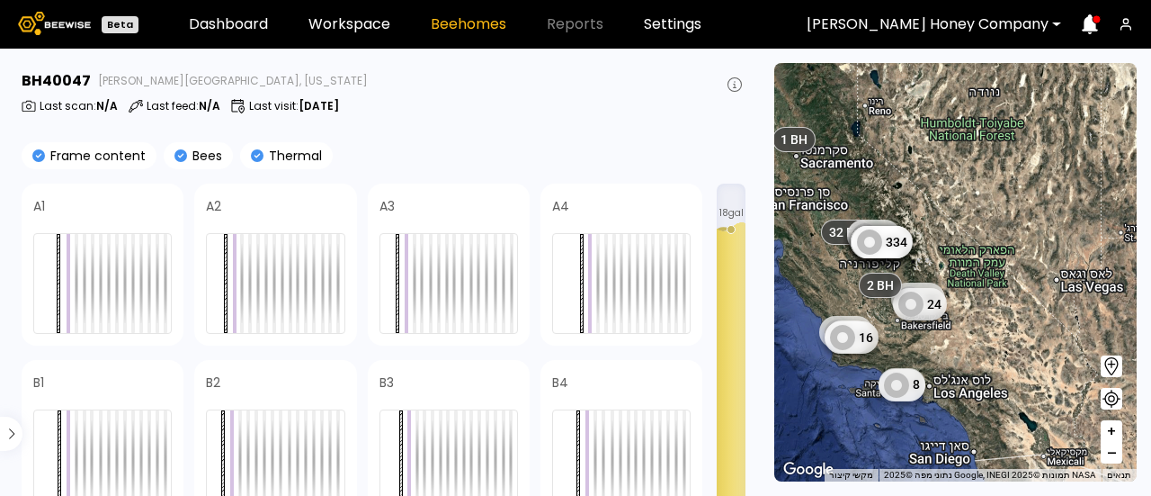
click at [1116, 434] on span "+" at bounding box center [1111, 431] width 11 height 22
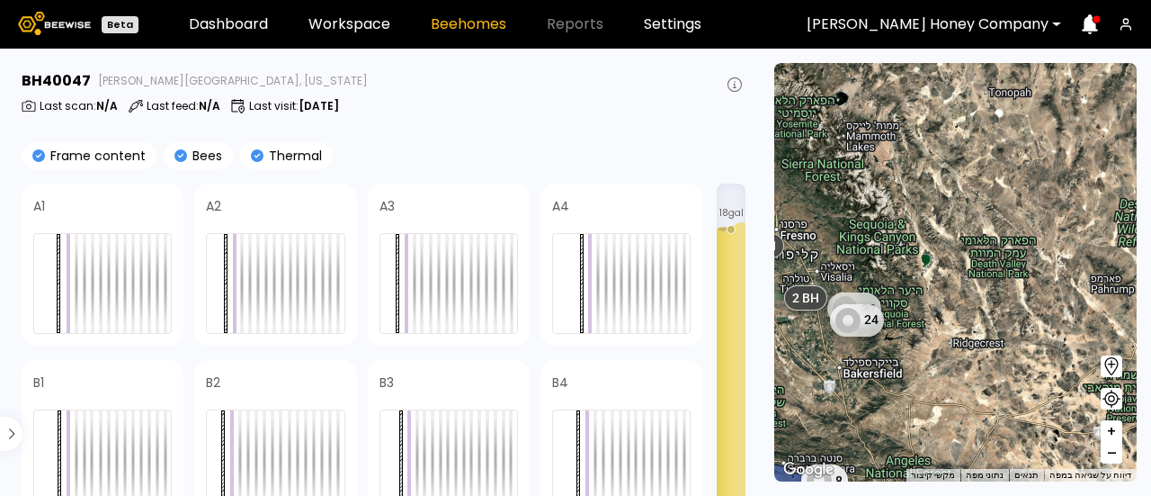
click at [1116, 434] on span "+" at bounding box center [1111, 431] width 11 height 22
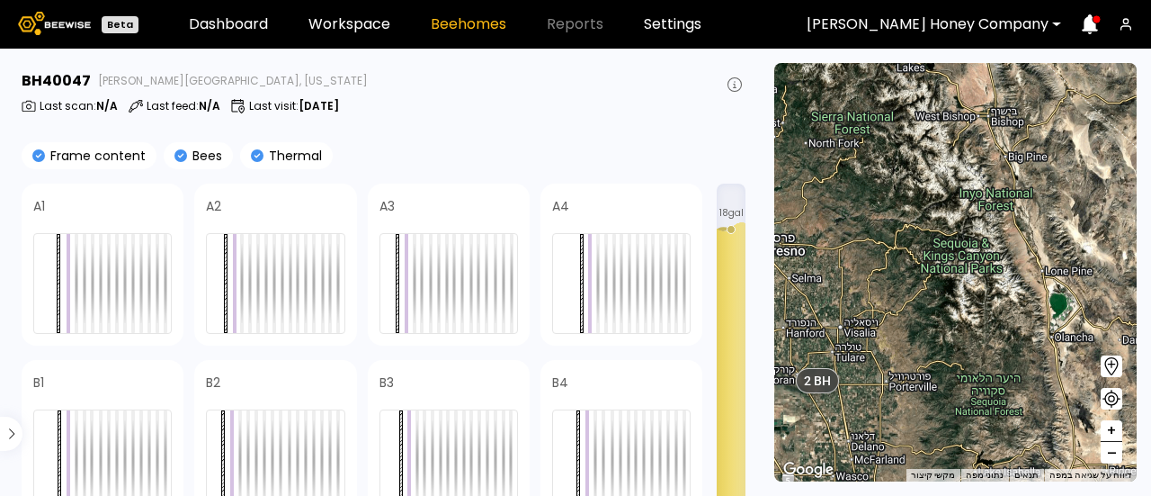
drag, startPoint x: 987, startPoint y: 353, endPoint x: 1058, endPoint y: 391, distance: 80.1
click at [1058, 391] on div "8 BH 6 BH 2 BH 1 BH 3 BH 1 BH 1 BH 1 BH 1 BH 30 BH 1 BH 1 BH 1 BH 1 BH 1 BH 1 B…" at bounding box center [955, 272] width 362 height 418
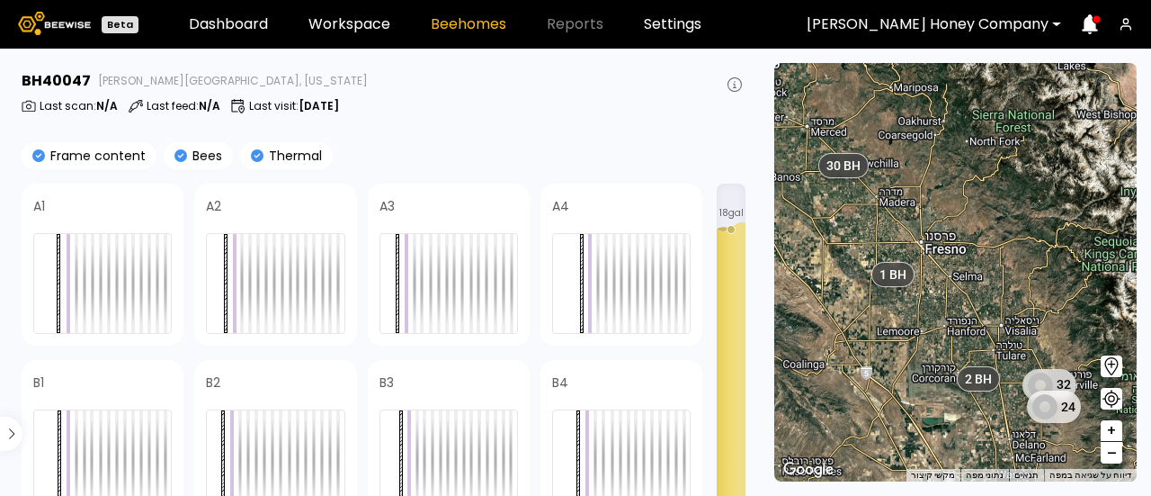
drag, startPoint x: 890, startPoint y: 290, endPoint x: 1055, endPoint y: 289, distance: 164.6
click at [1055, 289] on div "8 BH 6 BH 2 BH 1 BH 3 BH 1 BH 1 BH 1 BH 1 BH 30 BH 1 BH 1 BH 1 BH 1 BH 1 BH 1 B…" at bounding box center [955, 272] width 362 height 418
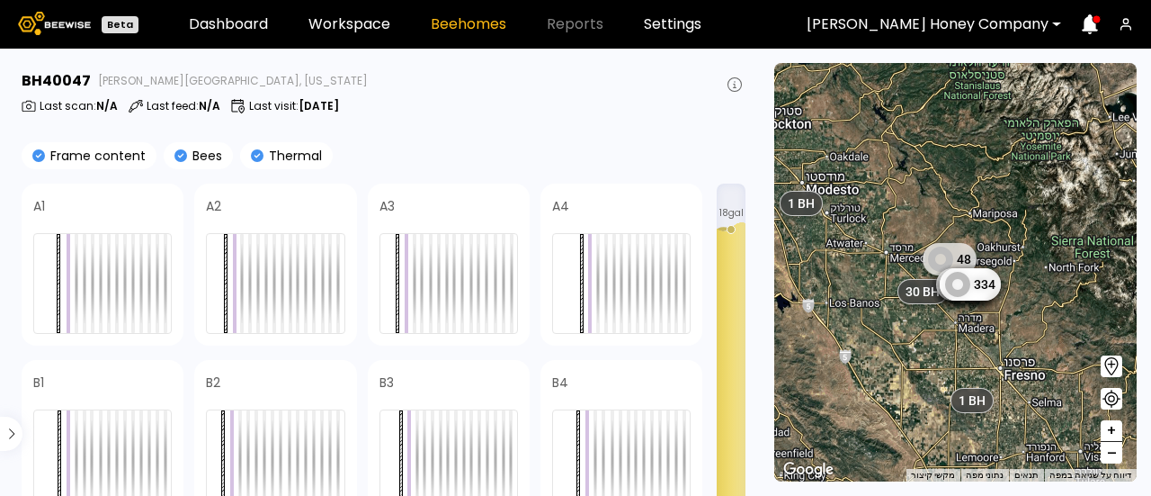
drag, startPoint x: 966, startPoint y: 206, endPoint x: 1054, endPoint y: 343, distance: 162.7
click at [1054, 343] on div "8 BH 6 BH 2 BH 1 BH 3 BH 1 BH 1 BH 1 BH 1 BH 30 BH 1 BH 1 BH 1 BH 1 BH 1 BH 1 B…" at bounding box center [955, 272] width 362 height 418
click at [1117, 429] on button "+" at bounding box center [1112, 431] width 22 height 22
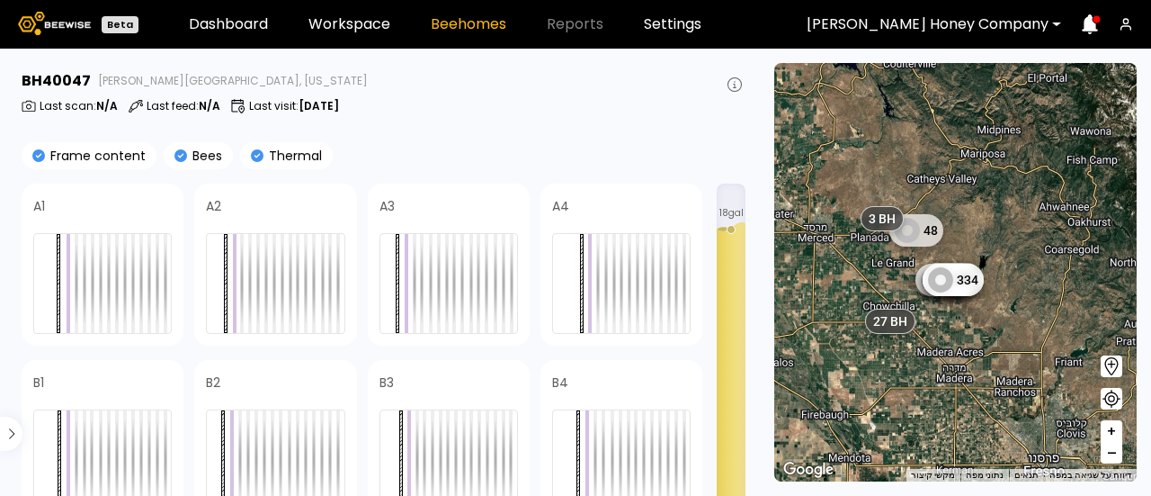
click at [1117, 429] on button "+" at bounding box center [1112, 431] width 22 height 22
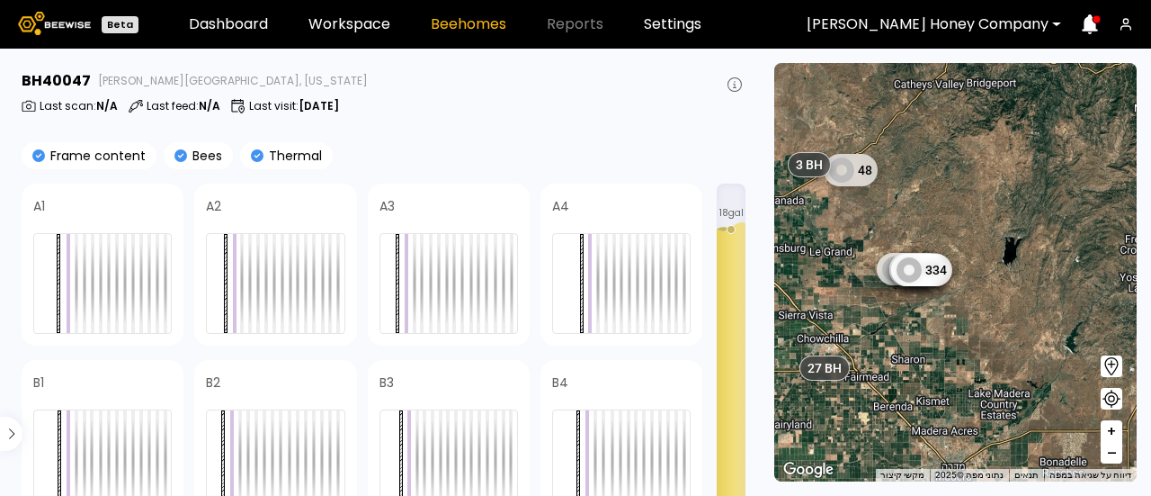
click at [1117, 429] on button "+" at bounding box center [1112, 431] width 22 height 22
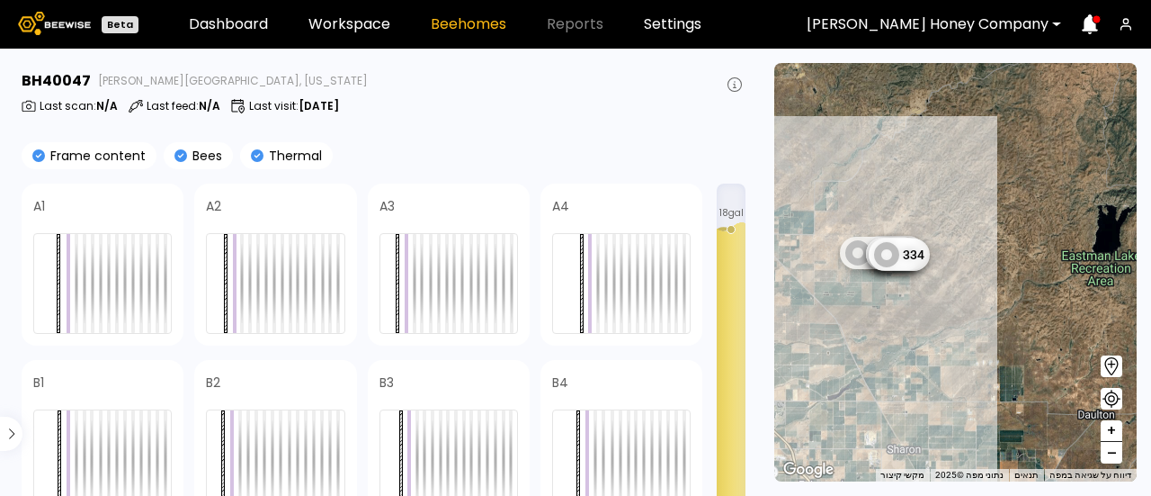
click at [1031, 364] on div "2 BH 1 BH 1 BH 1 BH 1 BH 1 BH 1 BH 1 BH 1 BH 1 BH 1 BH 1 BH 1 BH 1 BH 1 BH 208 …" at bounding box center [955, 272] width 362 height 418
click at [1113, 429] on span "+" at bounding box center [1111, 431] width 11 height 22
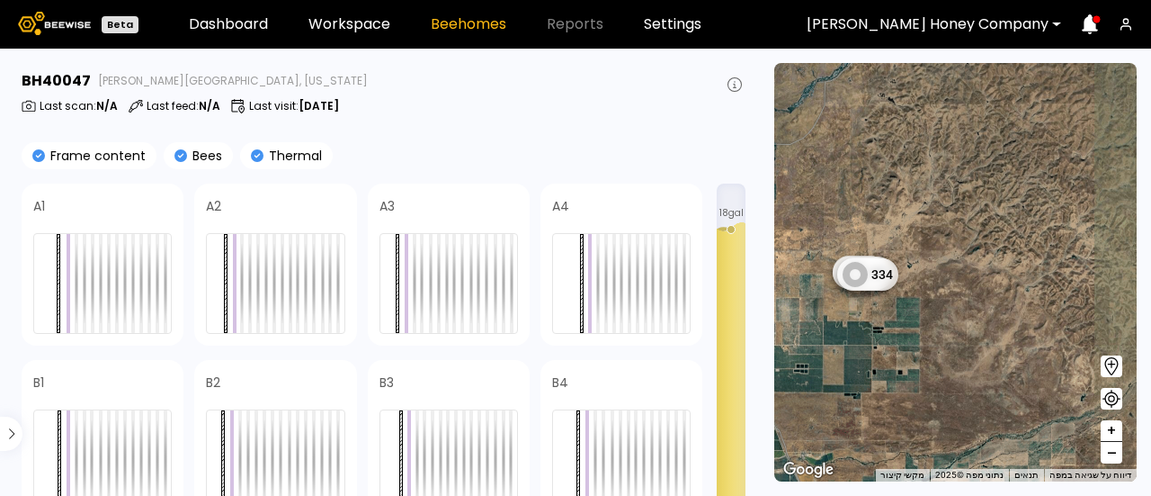
drag, startPoint x: 970, startPoint y: 351, endPoint x: 1034, endPoint y: 415, distance: 90.3
click at [1034, 415] on div "2 BH 1 BH 1 BH 1 BH 1 BH 1 BH 1 BH 1 BH 1 BH 1 BH 1 BH 1 BH 1 BH 1 BH 1 BH 74 1…" at bounding box center [955, 272] width 362 height 418
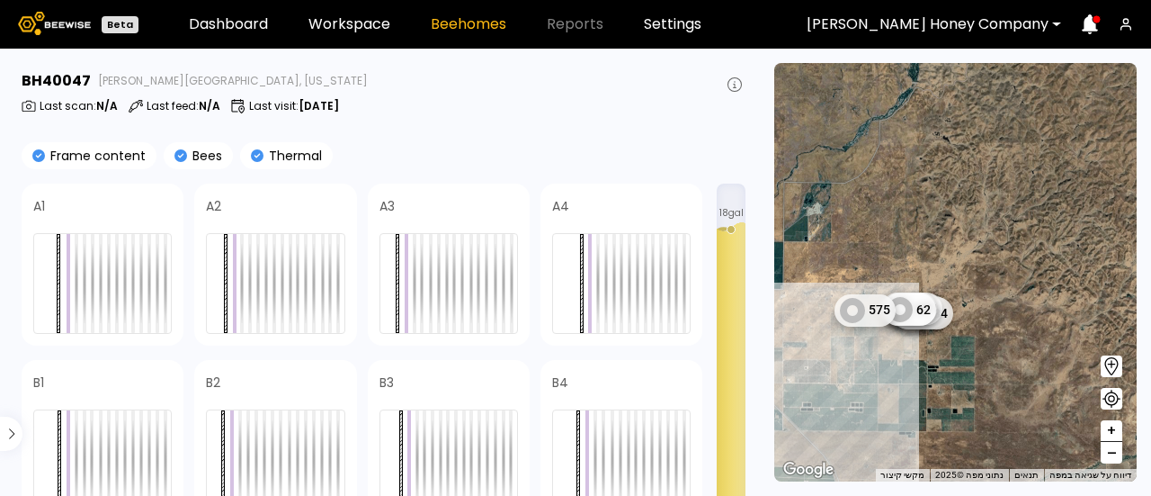
drag, startPoint x: 957, startPoint y: 348, endPoint x: 1023, endPoint y: 389, distance: 78.4
click at [1023, 389] on div "2 BH 1 BH 1 BH 1 BH 1 BH 1 BH 1 BH 1 BH 1 BH 1 BH 1 BH 1 BH 1 BH 1 BH 1 BH 74 1…" at bounding box center [955, 272] width 362 height 418
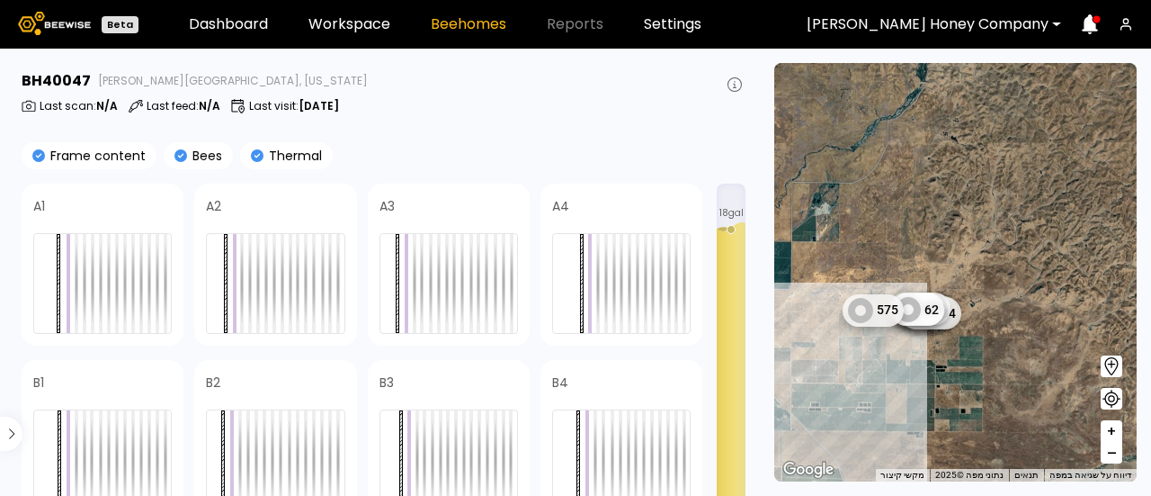
click at [1116, 427] on span "+" at bounding box center [1111, 431] width 11 height 22
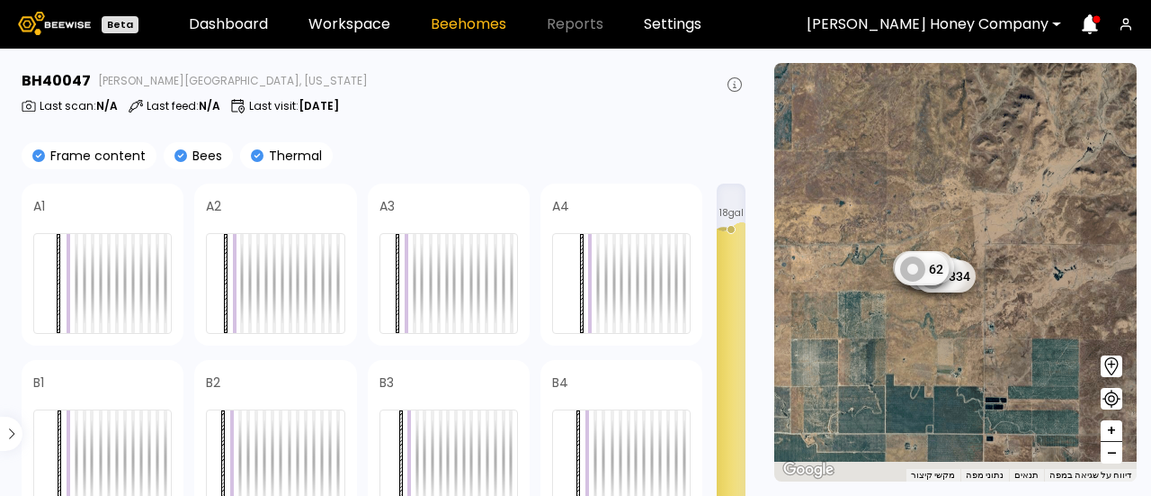
drag, startPoint x: 974, startPoint y: 404, endPoint x: 1058, endPoint y: 335, distance: 108.6
click at [1058, 335] on div "1 BH 1 BH 1 BH 1 BH 1 BH 1 BH 1 BH 1 BH 1 BH 1 BH 1 BH 1 BH 1 BH 1 BH 74 105 97…" at bounding box center [955, 272] width 362 height 418
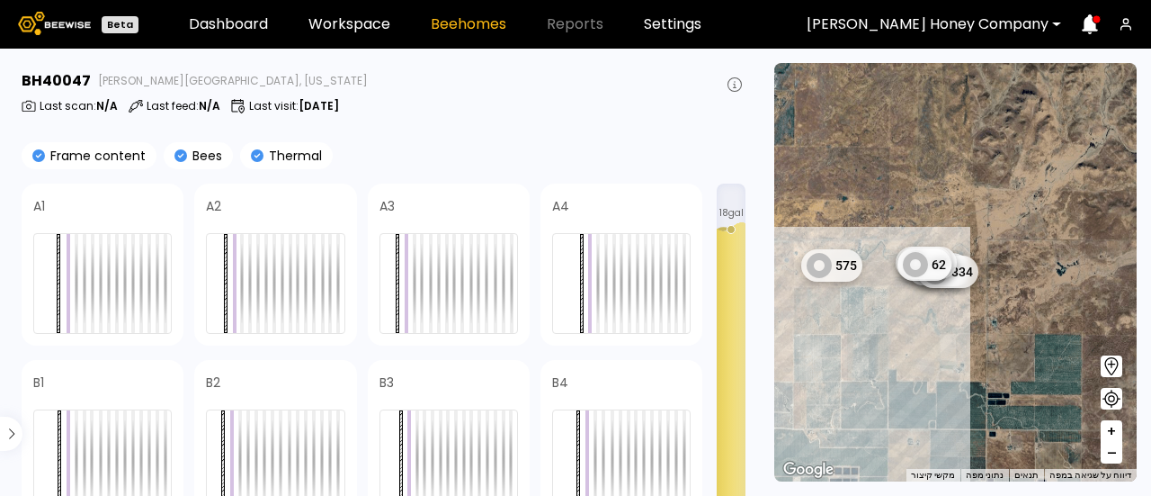
click at [1119, 423] on button "+" at bounding box center [1112, 431] width 22 height 22
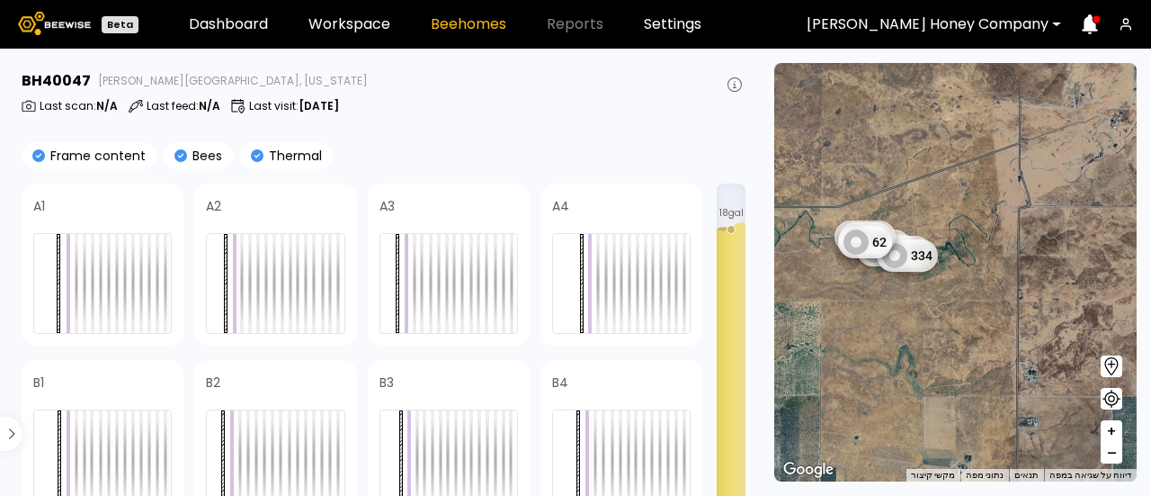
click at [1113, 427] on span "+" at bounding box center [1111, 431] width 11 height 22
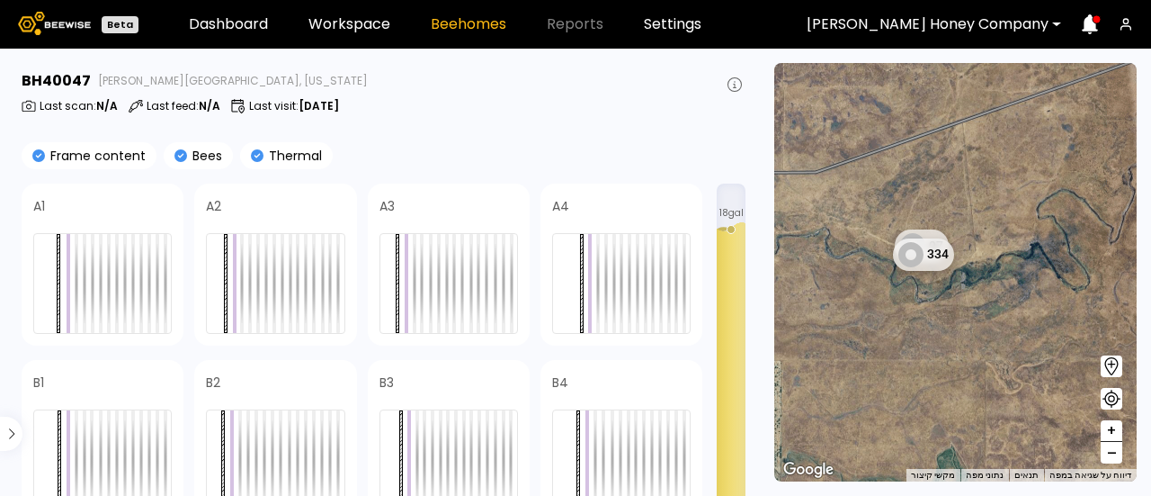
drag, startPoint x: 943, startPoint y: 402, endPoint x: 1054, endPoint y: 435, distance: 115.5
click at [1054, 435] on div "1 BH 1 BH 1 BH 1 BH 1 BH 1 BH 1 BH 1 BH 1 BH 1 BH 1 BH 1 BH 1 BH 1 BH 97 334 1 …" at bounding box center [955, 272] width 362 height 418
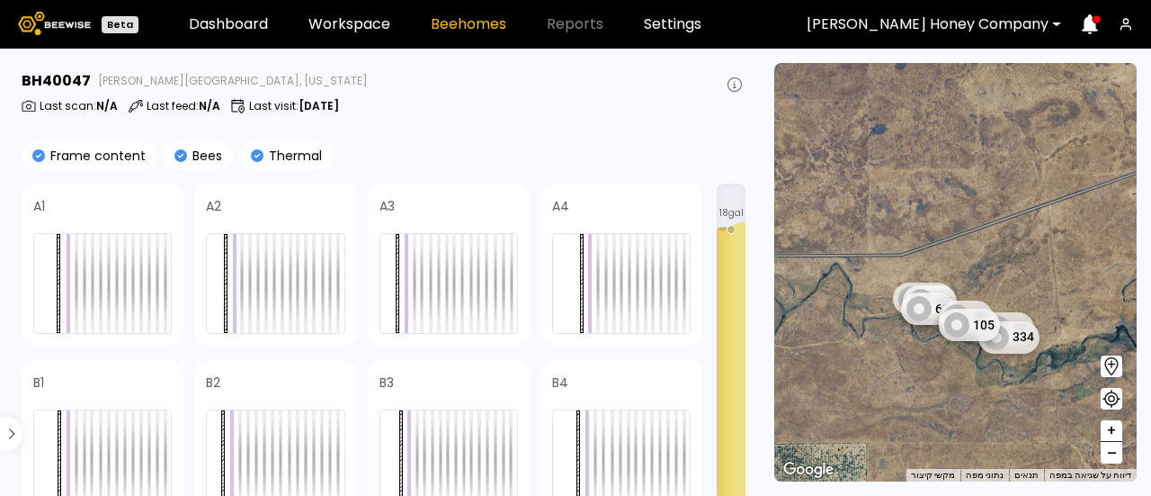
drag, startPoint x: 947, startPoint y: 310, endPoint x: 1038, endPoint y: 404, distance: 130.4
click at [1038, 404] on div "1 BH 1 BH 1 BH 1 BH 1 BH 1 BH 1 BH 1 BH 1 BH 1 BH 1 BH 1 BH 1 BH 1 BH 97 334 1 …" at bounding box center [955, 272] width 362 height 418
click at [1106, 432] on span "+" at bounding box center [1111, 431] width 11 height 22
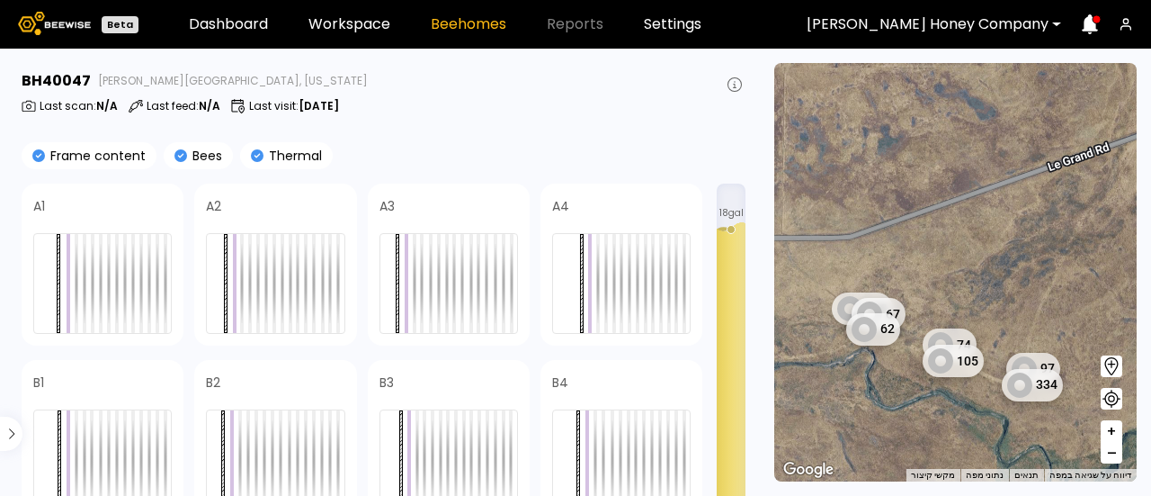
click at [1106, 432] on span "+" at bounding box center [1111, 431] width 11 height 22
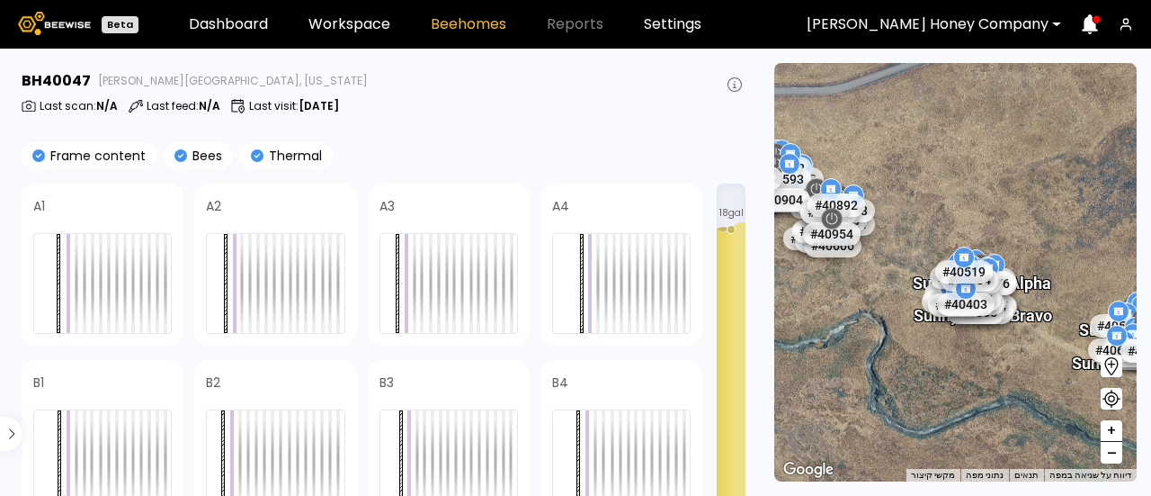
drag, startPoint x: 921, startPoint y: 339, endPoint x: 1022, endPoint y: 221, distance: 155.0
click at [1022, 221] on div "# 40424 # 40644 # 40688 # 40923 # 40957 # 40483 # 40488 # 40573 # 40629 # 40646…" at bounding box center [955, 272] width 362 height 418
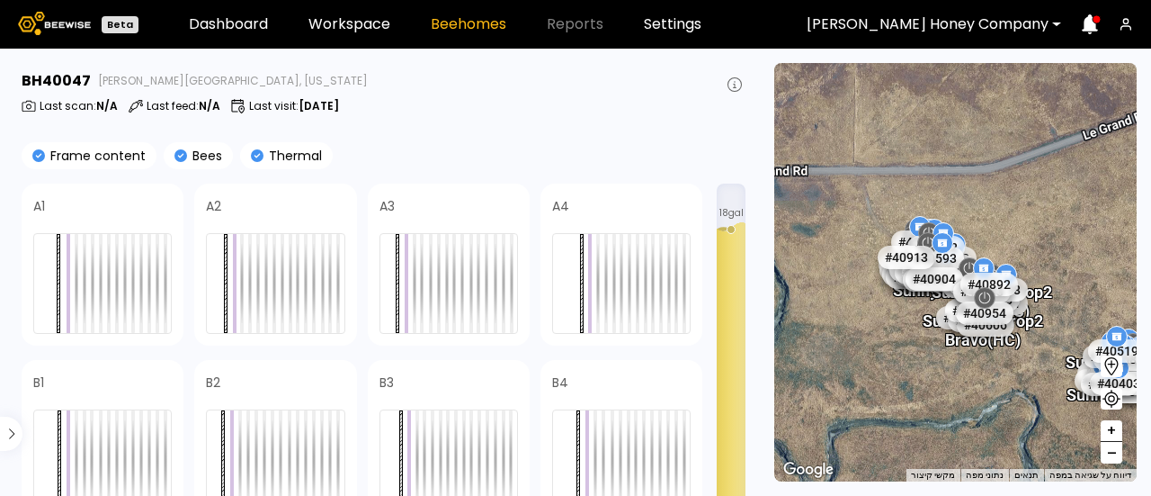
drag, startPoint x: 863, startPoint y: 283, endPoint x: 1043, endPoint y: 367, distance: 198.4
click at [1043, 367] on div "Sunny East Drop 2 Bravo (HC)" at bounding box center [1042, 348] width 121 height 57
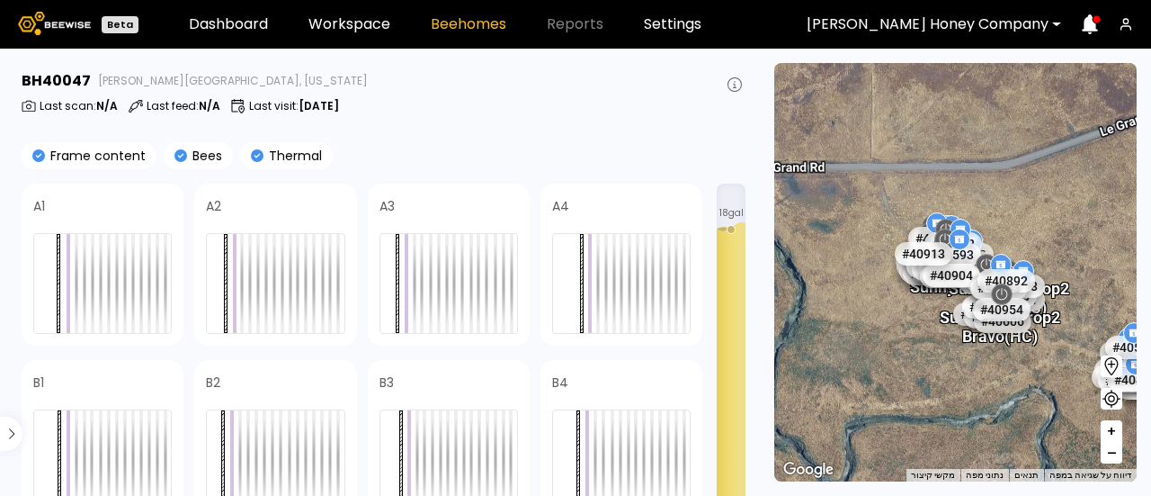
click at [1113, 430] on span "+" at bounding box center [1111, 431] width 11 height 22
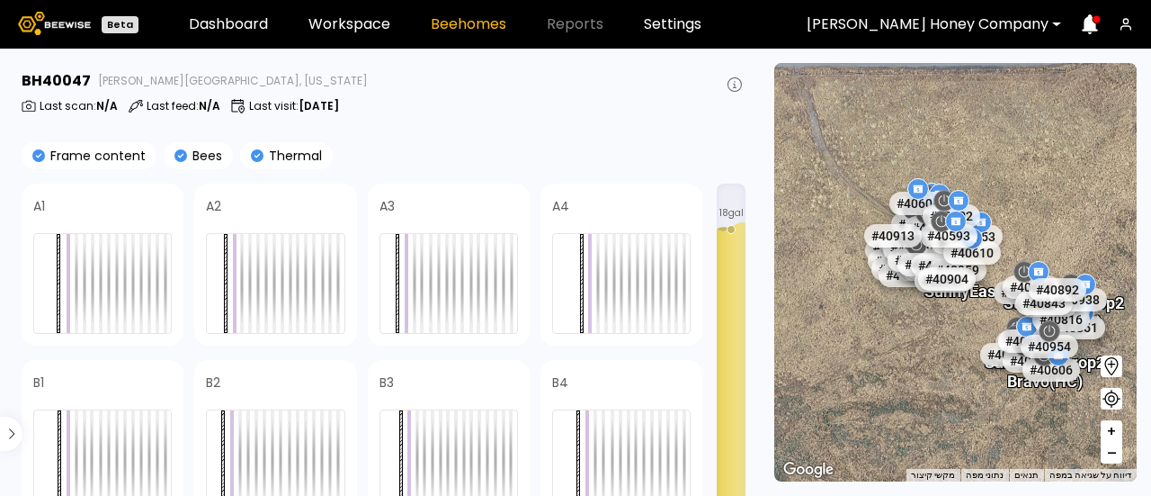
click at [1113, 430] on span "+" at bounding box center [1111, 431] width 11 height 22
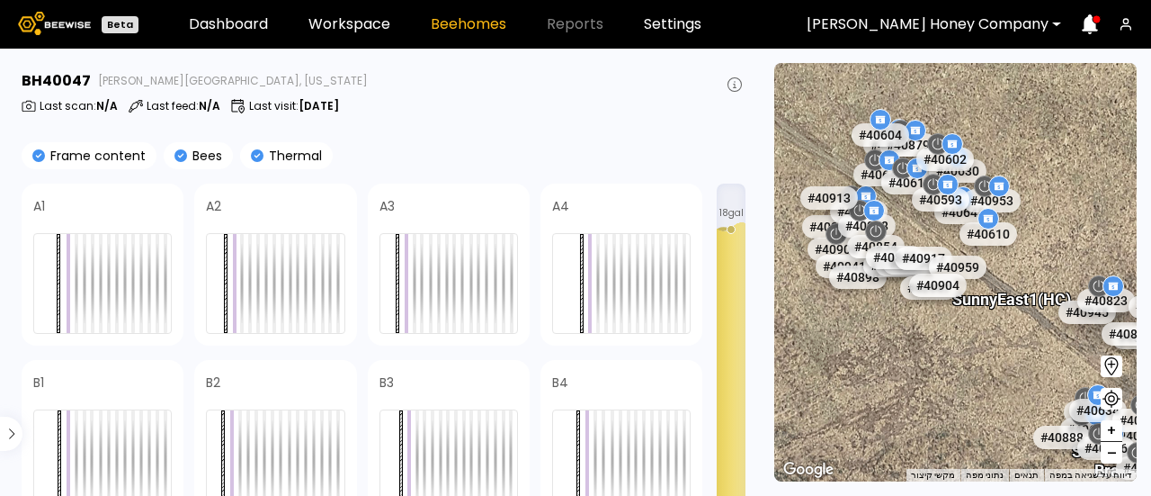
click at [998, 303] on div "Sunny East 1 (HC)" at bounding box center [1011, 290] width 119 height 38
click at [1003, 307] on div "Sunny East 1 (HC)" at bounding box center [1011, 290] width 119 height 38
click at [1113, 454] on span "–" at bounding box center [1112, 453] width 10 height 22
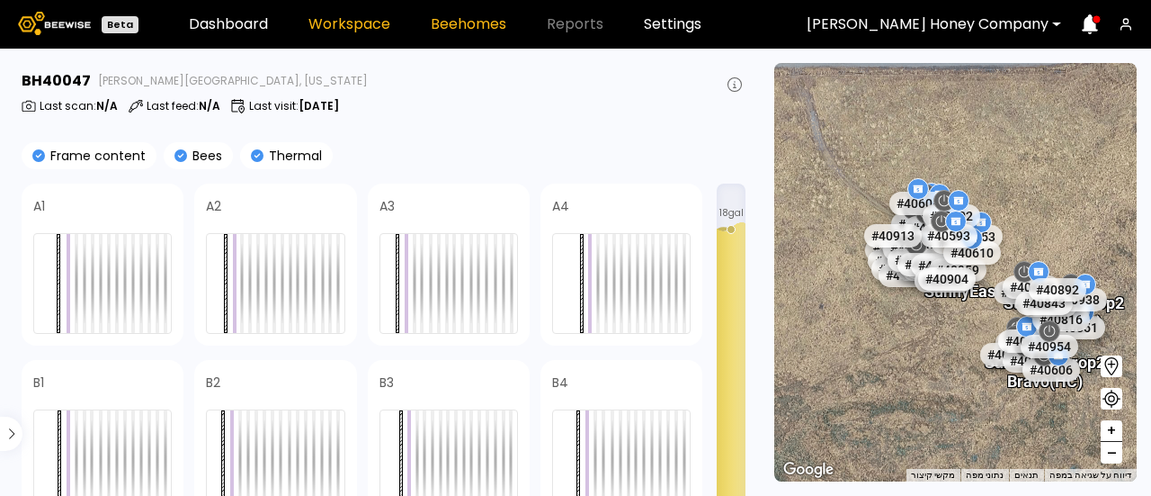
click at [355, 28] on link "Workspace" at bounding box center [349, 24] width 82 height 14
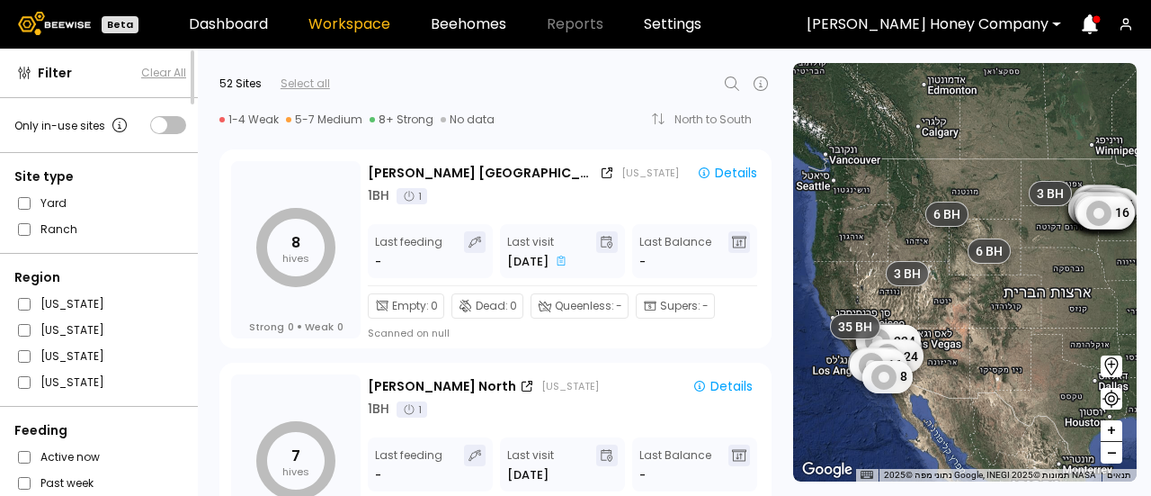
click at [725, 82] on icon at bounding box center [732, 84] width 22 height 22
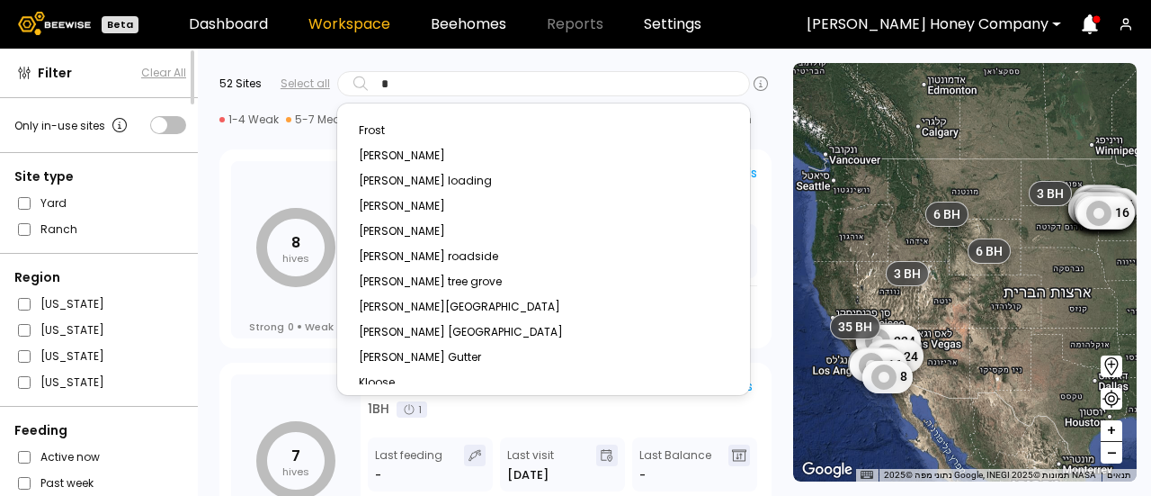
type input "**"
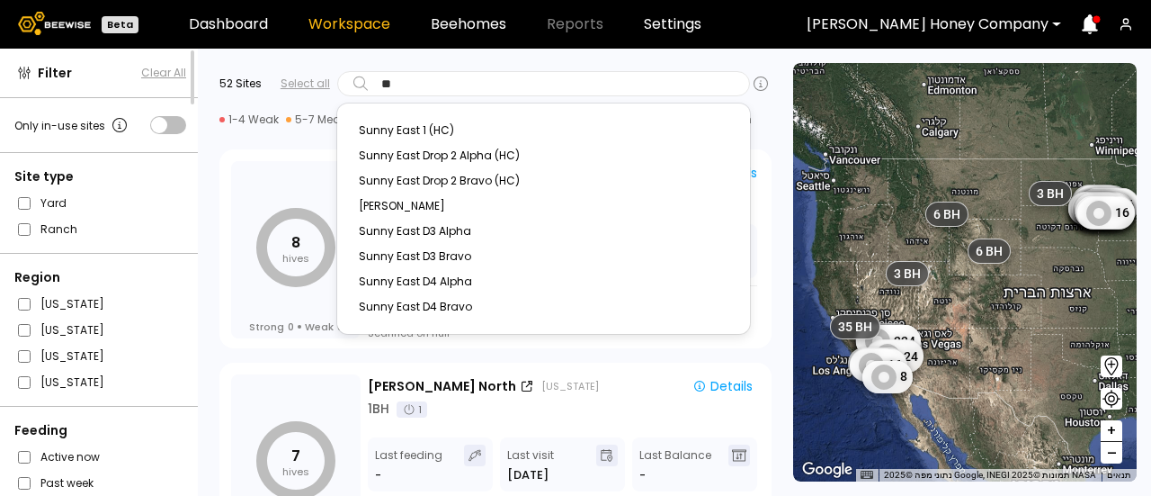
click at [471, 152] on div "Sunny East Drop 2 Alpha (HC)" at bounding box center [543, 155] width 391 height 25
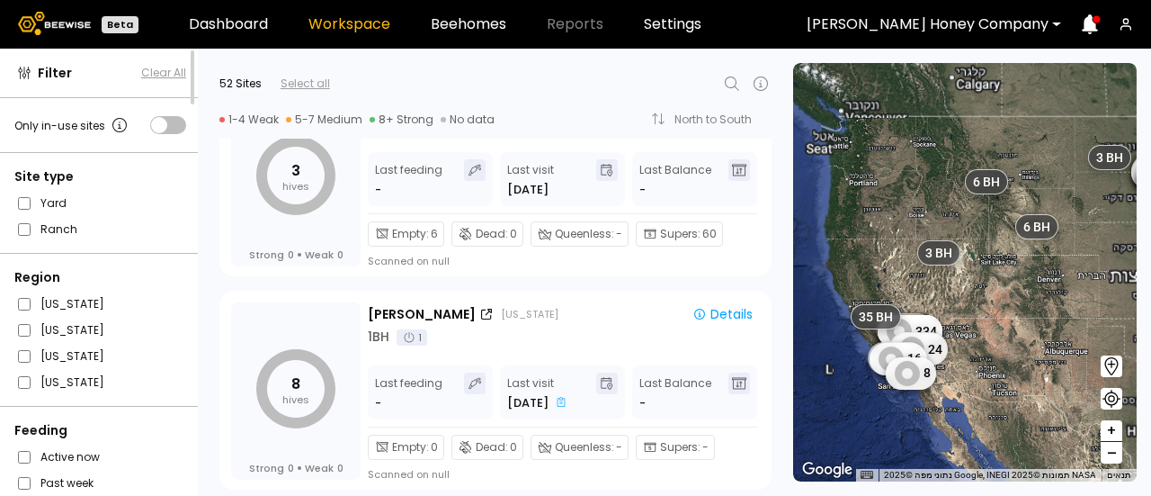
scroll to position [8028, 0]
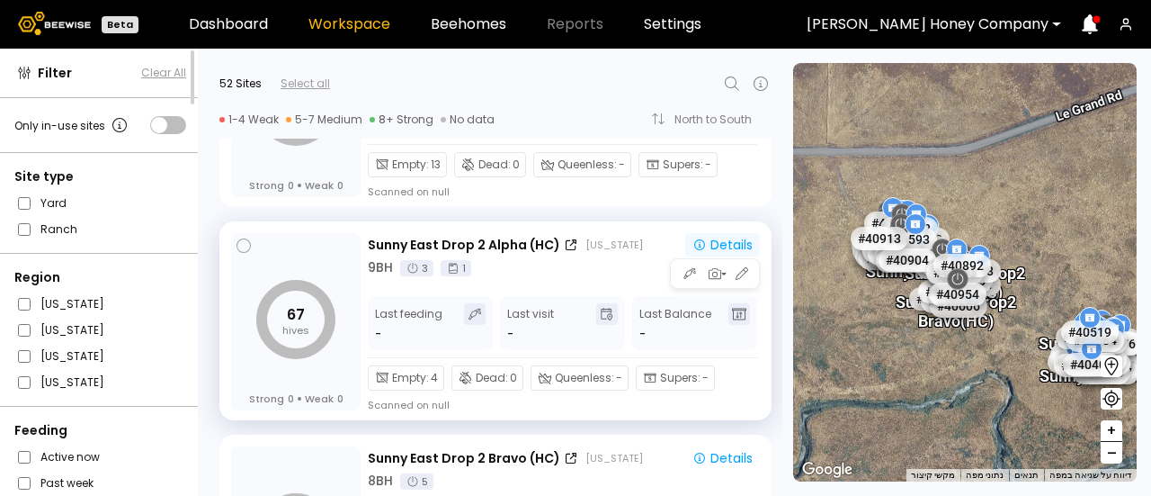
click at [727, 247] on div "Details" at bounding box center [723, 244] width 60 height 13
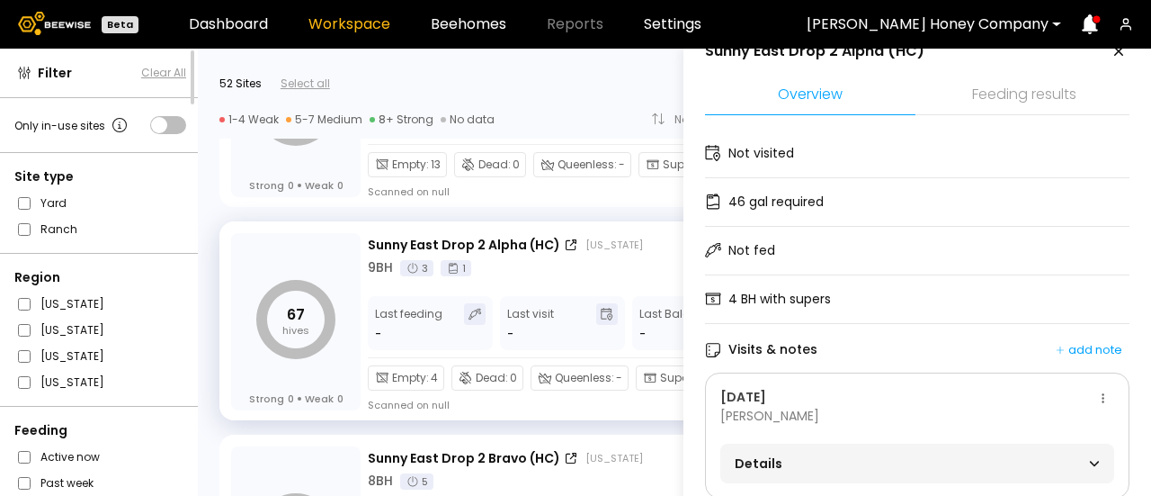
scroll to position [0, 0]
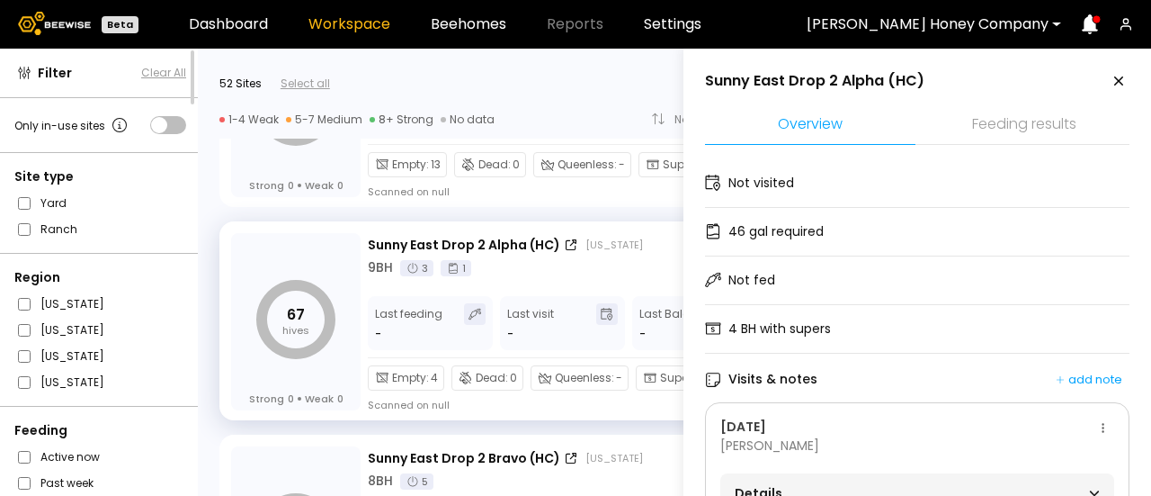
click at [1114, 93] on section "Sunny East Drop 2 Alpha (HC) Overview Feeding results Not visited 46 gal requir…" at bounding box center [917, 326] width 424 height 512
click at [1114, 86] on icon at bounding box center [1119, 81] width 22 height 22
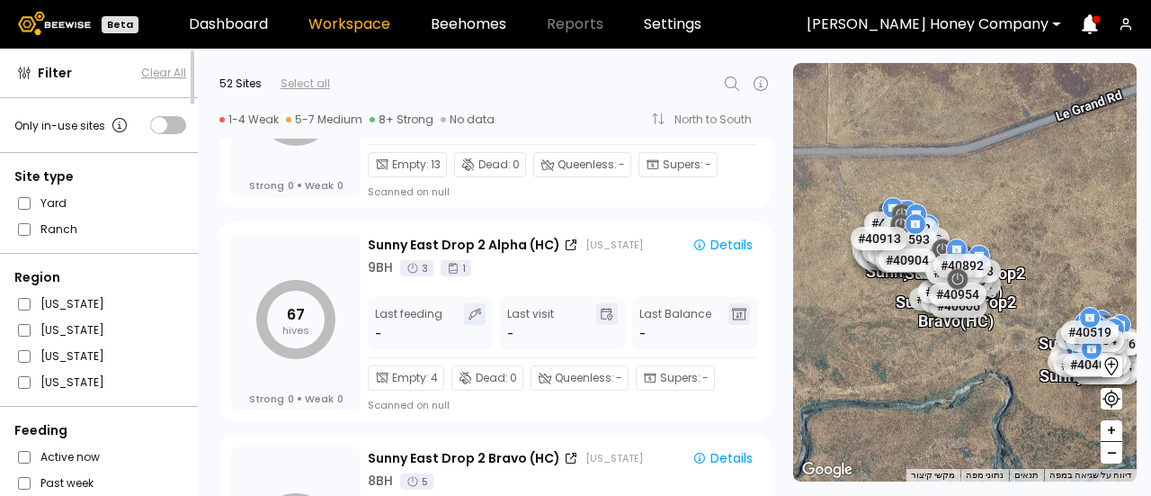
click at [732, 84] on icon at bounding box center [732, 84] width 22 height 22
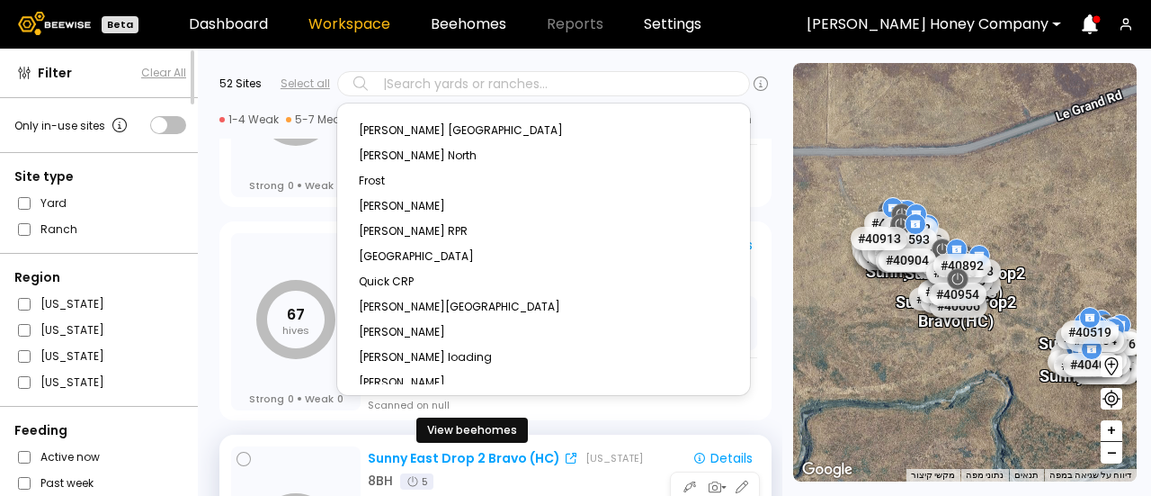
click at [497, 452] on div "Sunny East Drop 2 Bravo (HC)" at bounding box center [464, 458] width 192 height 19
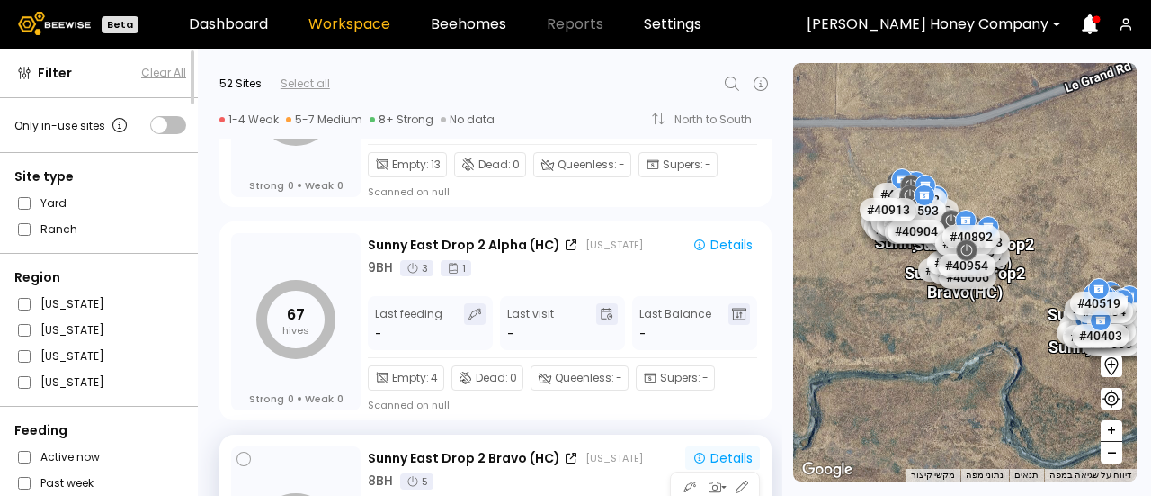
click at [739, 456] on div "Details" at bounding box center [723, 457] width 60 height 13
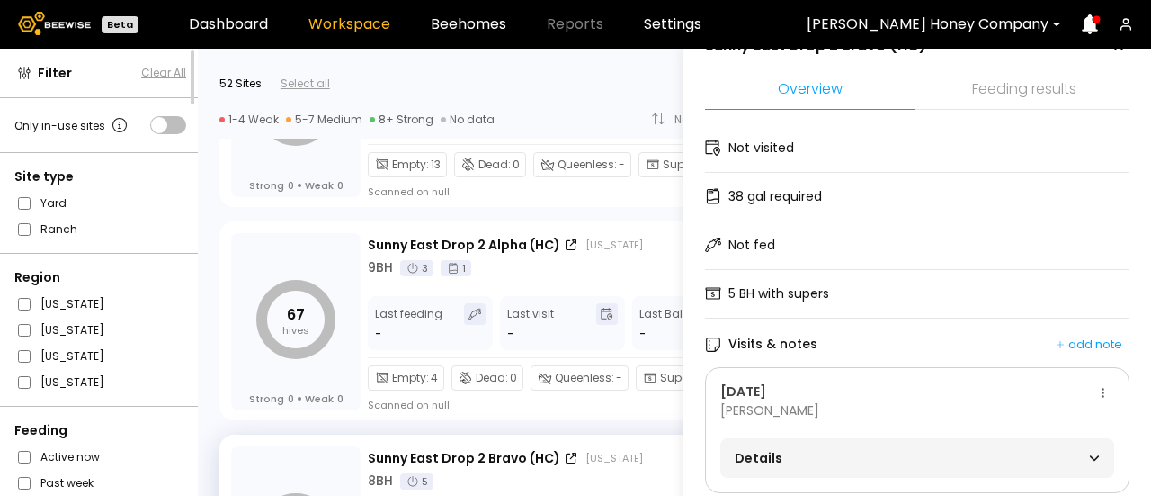
scroll to position [70, 0]
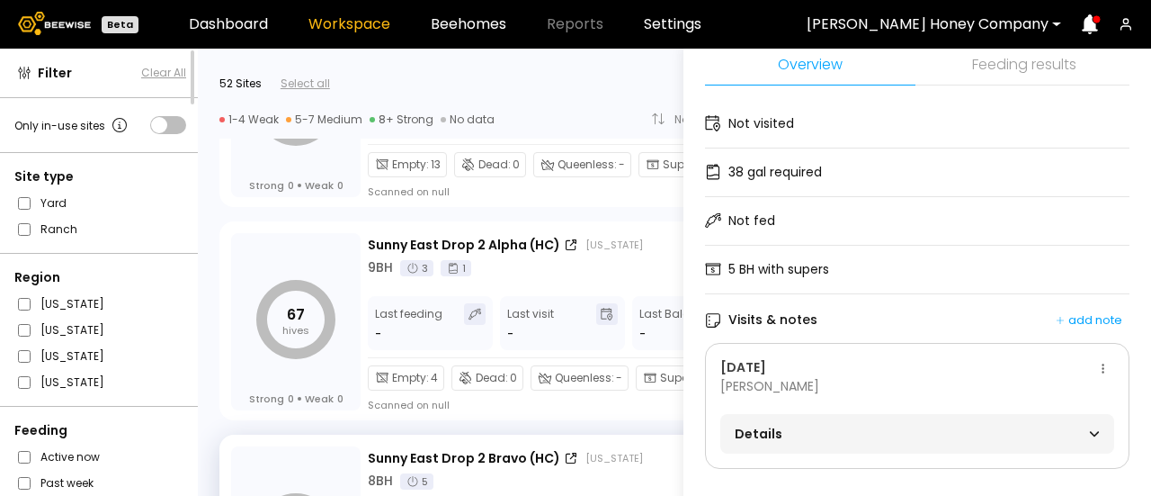
click at [1092, 421] on div "Details" at bounding box center [917, 433] width 365 height 25
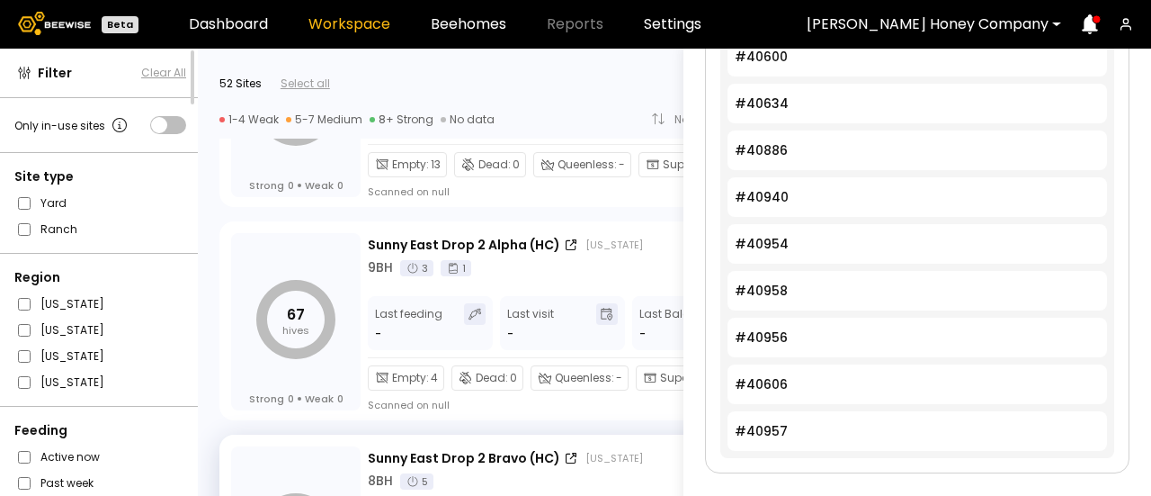
scroll to position [0, 0]
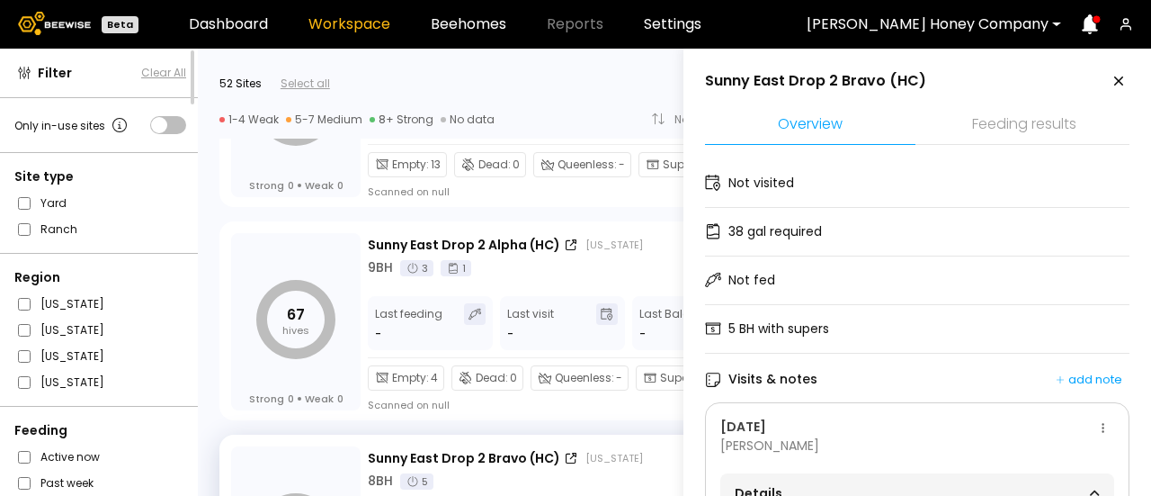
click at [576, 85] on div at bounding box center [536, 84] width 413 height 22
